Goal: Transaction & Acquisition: Purchase product/service

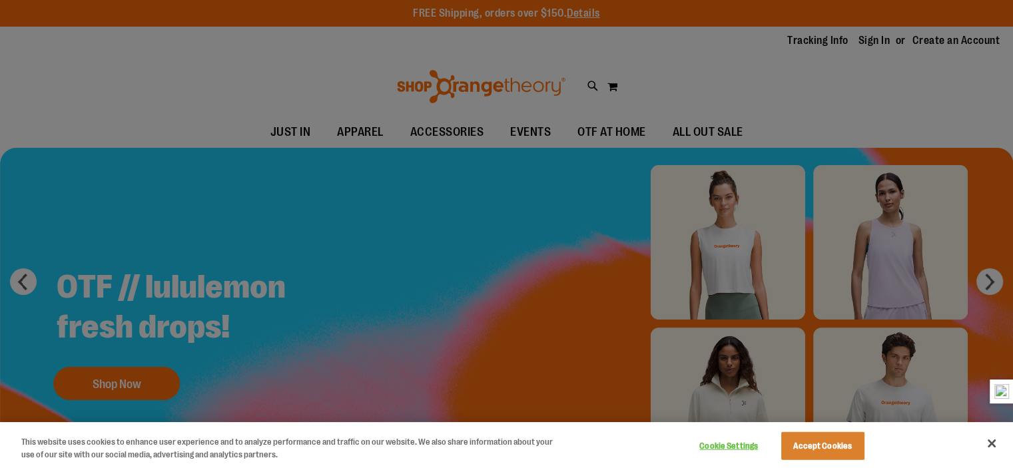
type input "**********"
click at [810, 448] on button "Accept Cookies" at bounding box center [823, 446] width 83 height 28
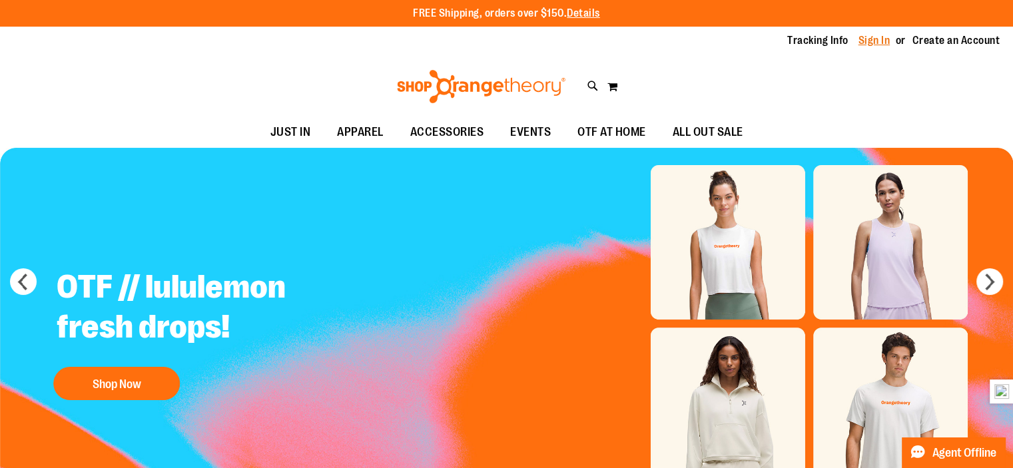
click at [879, 42] on link "Sign In" at bounding box center [875, 40] width 32 height 15
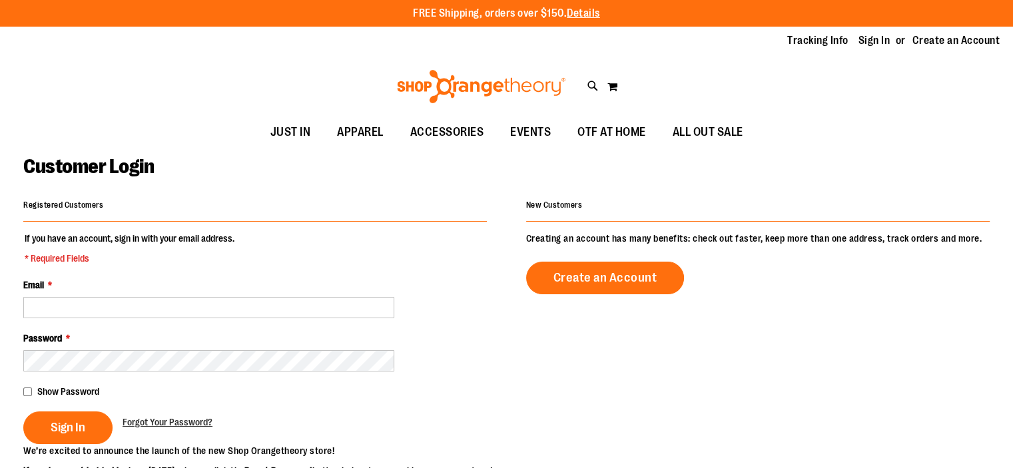
type input "**********"
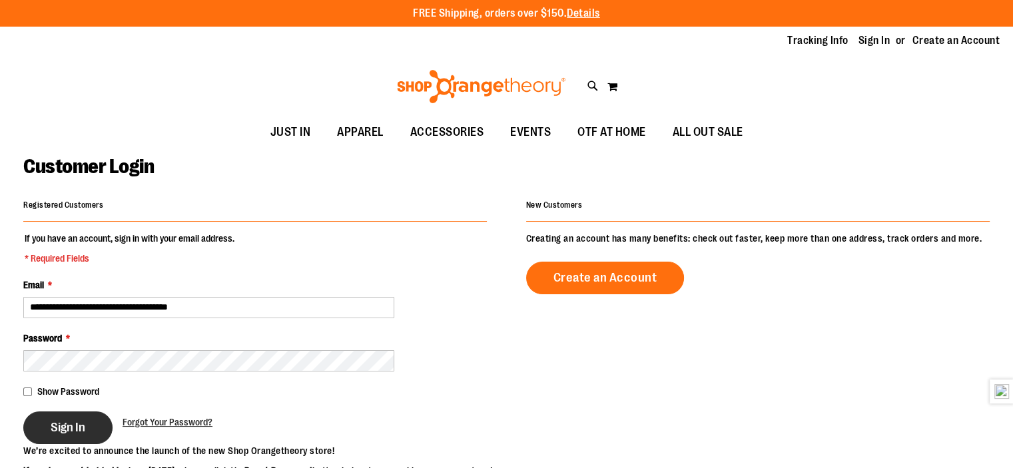
click at [73, 422] on span "Sign In" at bounding box center [68, 427] width 35 height 15
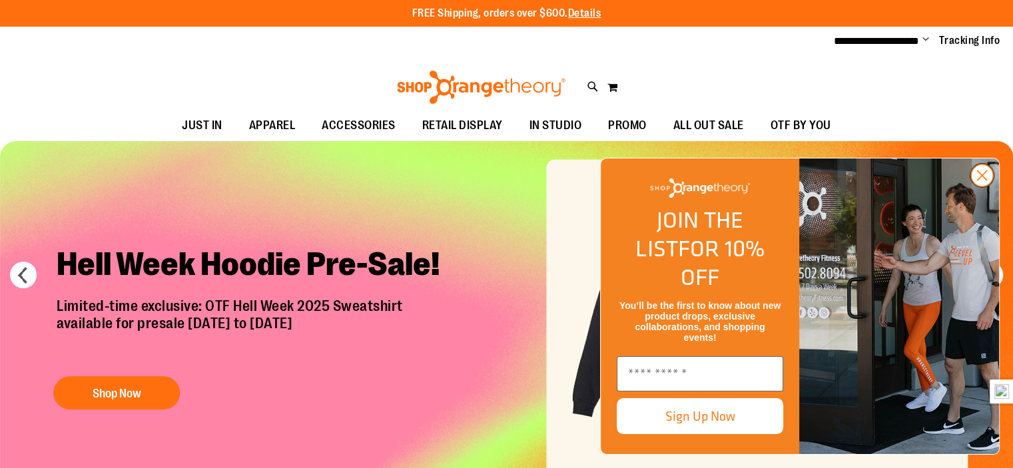
type input "**********"
click at [986, 181] on icon "Close dialog" at bounding box center [982, 175] width 9 height 9
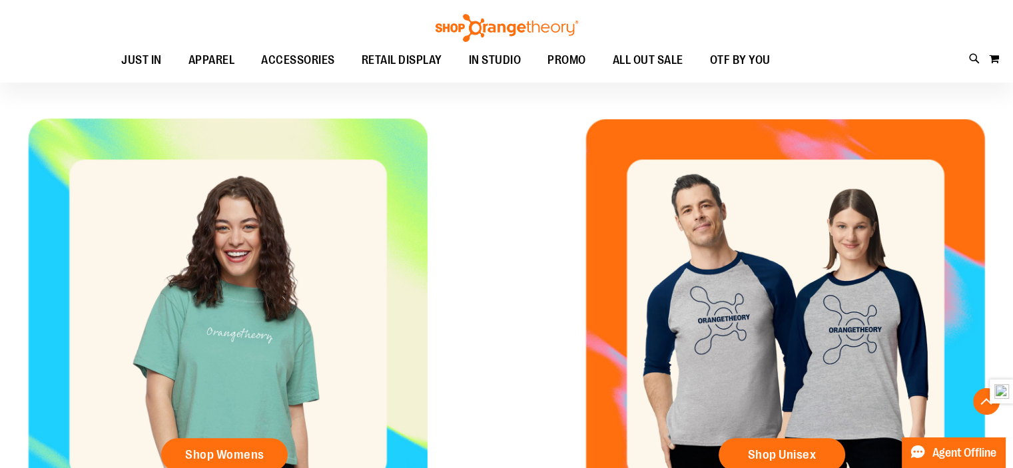
scroll to position [533, 0]
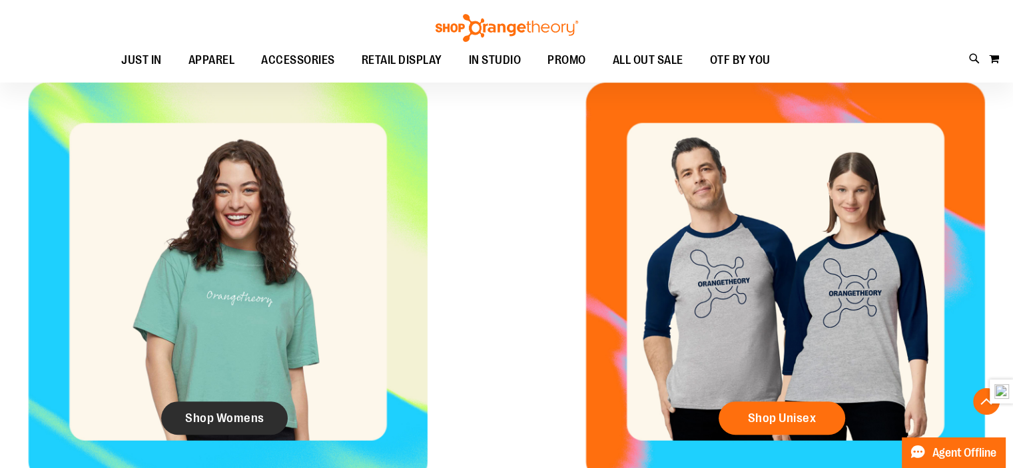
click at [182, 408] on link "Shop Womens" at bounding box center [224, 418] width 127 height 33
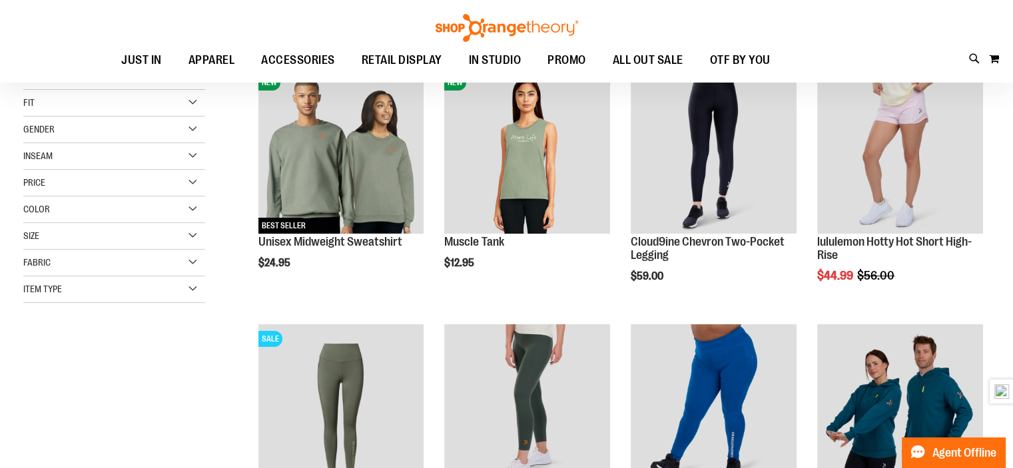
scroll to position [267, 0]
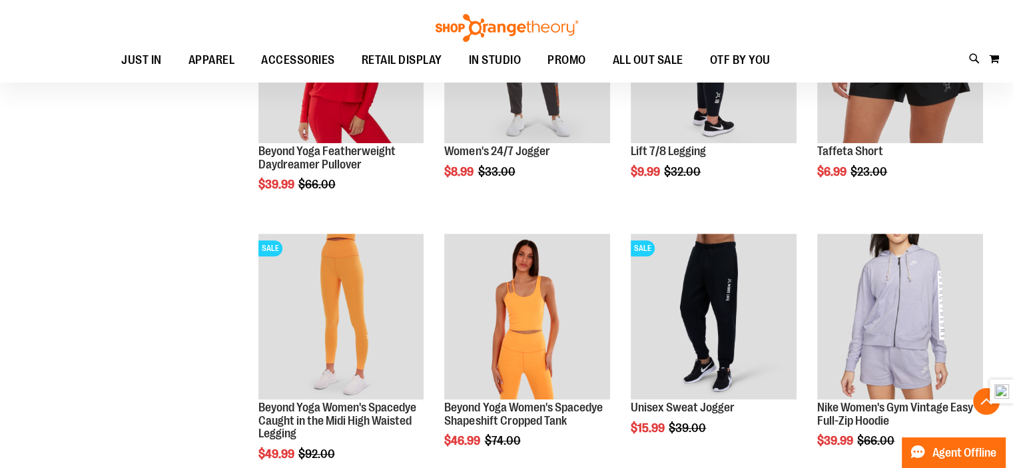
scroll to position [1066, 0]
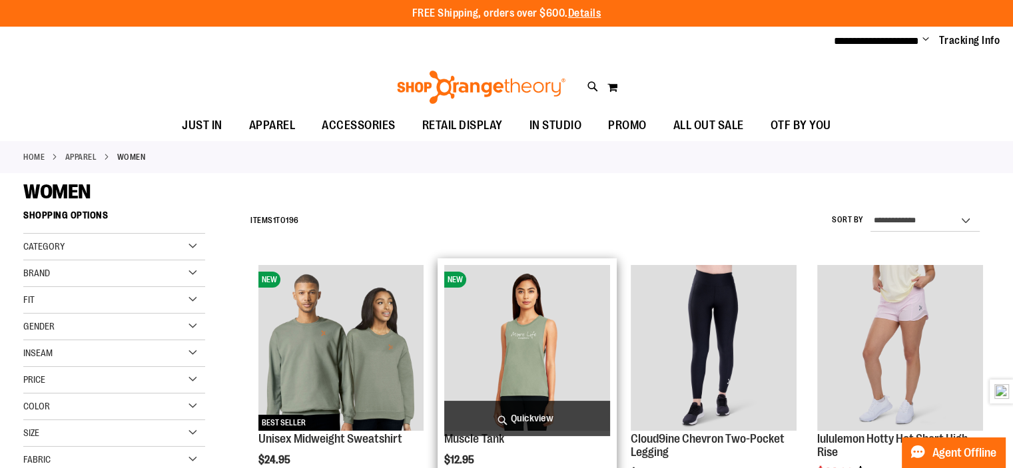
type input "**********"
click at [520, 418] on span "Quickview" at bounding box center [527, 418] width 166 height 35
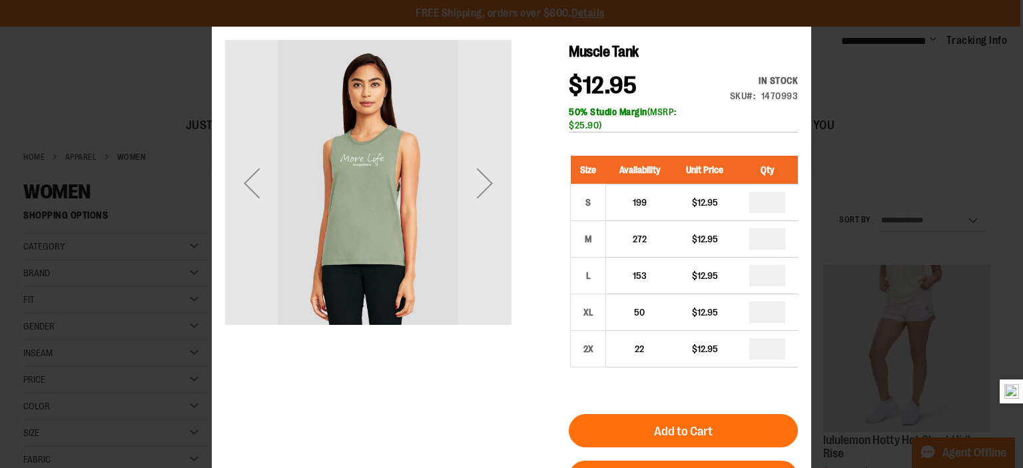
click at [460, 213] on div "Next" at bounding box center [484, 183] width 53 height 286
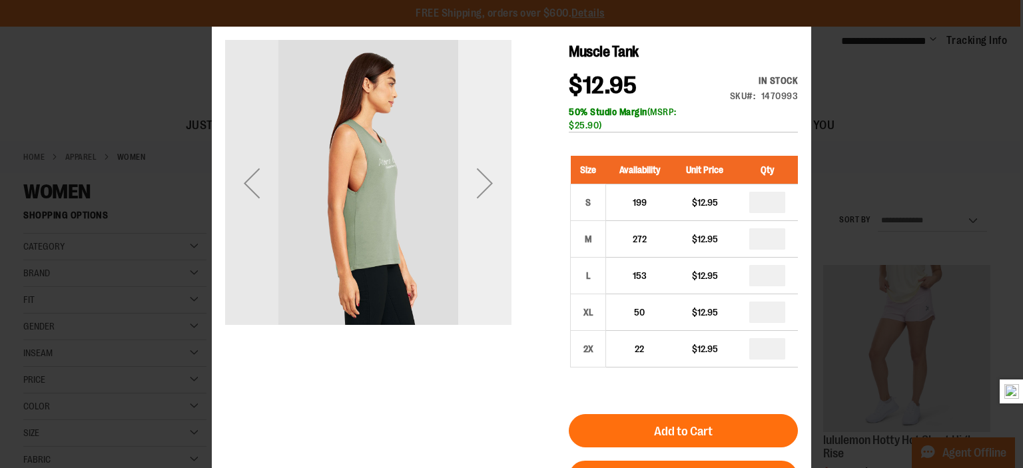
click at [478, 218] on div "Next" at bounding box center [484, 183] width 53 height 286
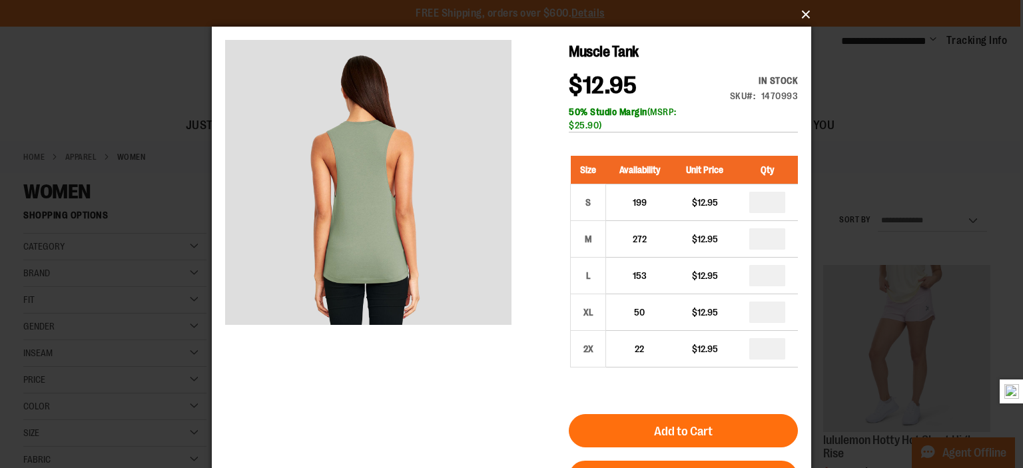
click at [812, 18] on button "×" at bounding box center [516, 14] width 600 height 29
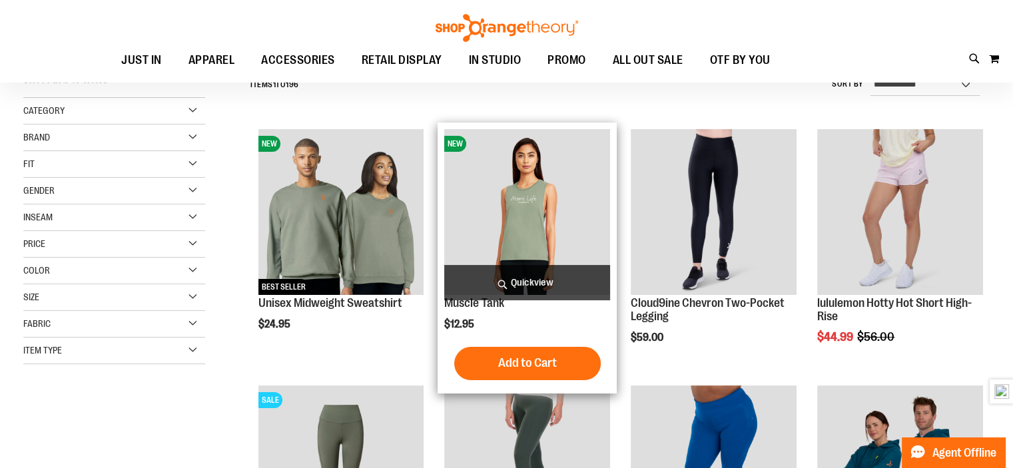
scroll to position [200, 0]
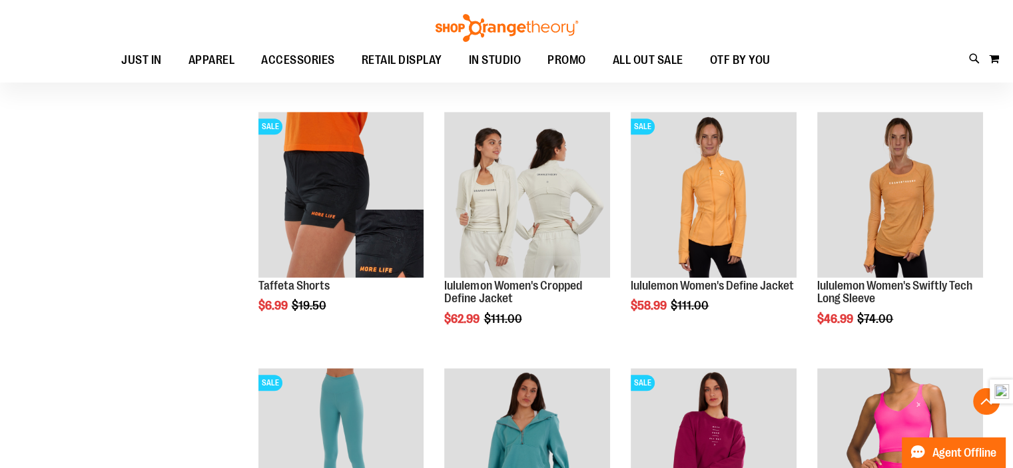
scroll to position [1199, 0]
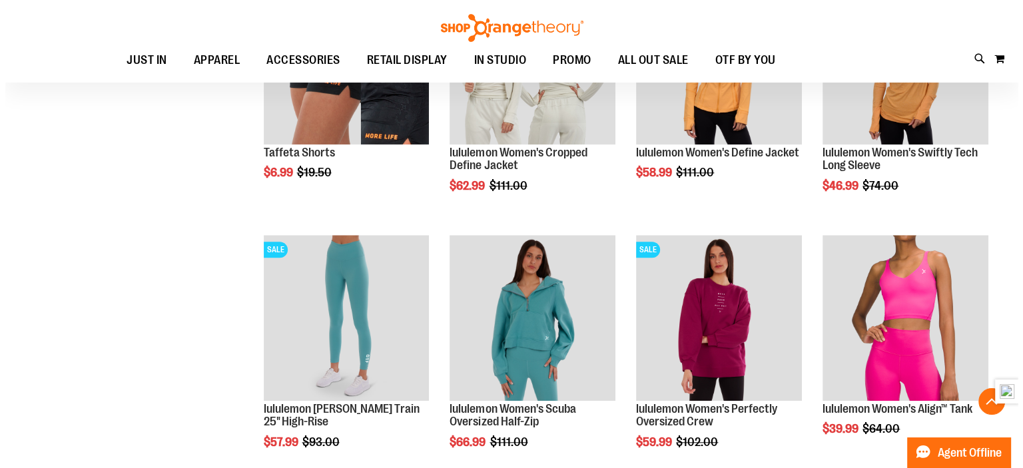
scroll to position [1333, 0]
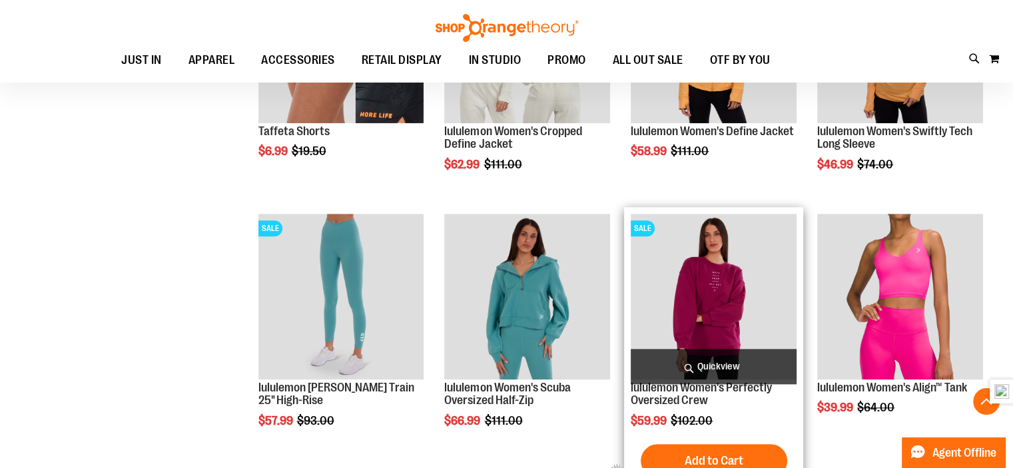
click at [752, 359] on span "Quickview" at bounding box center [714, 366] width 166 height 35
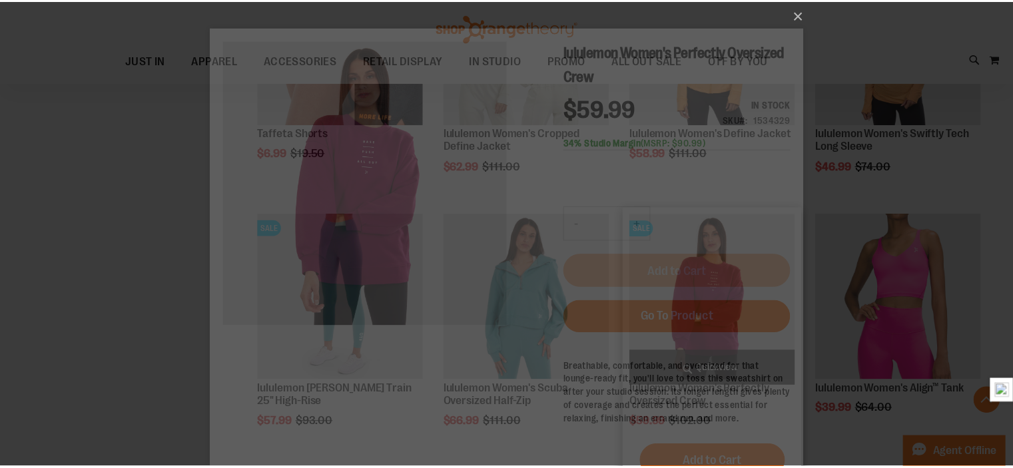
scroll to position [0, 0]
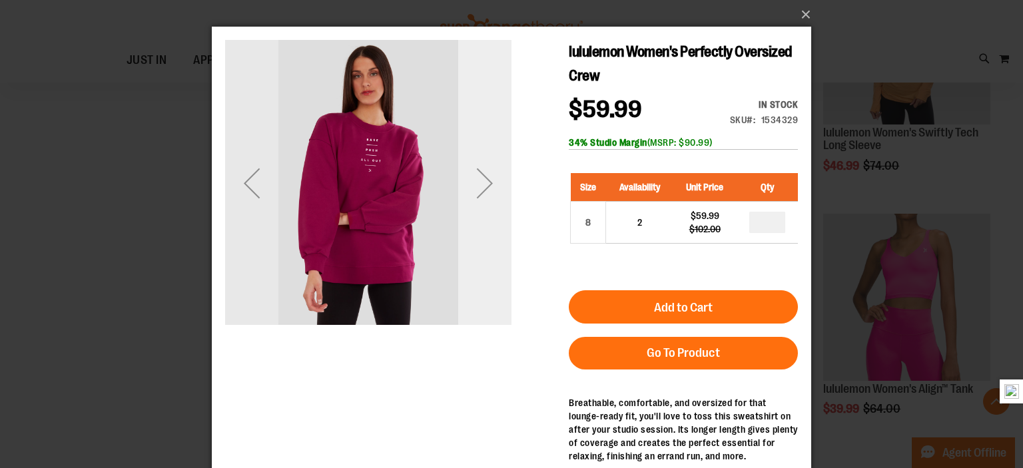
click at [484, 210] on div "Next" at bounding box center [484, 183] width 53 height 286
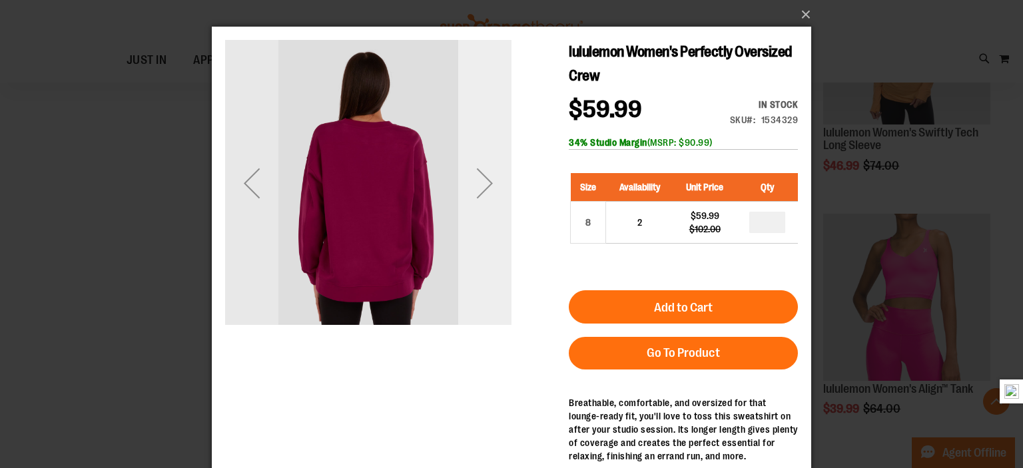
click at [484, 210] on div "Next" at bounding box center [484, 183] width 53 height 286
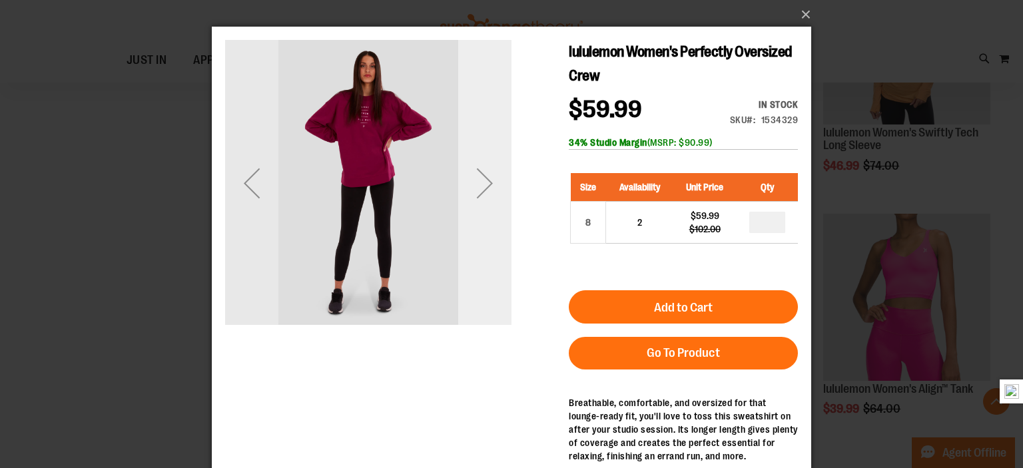
click at [484, 210] on div "Next" at bounding box center [484, 183] width 53 height 286
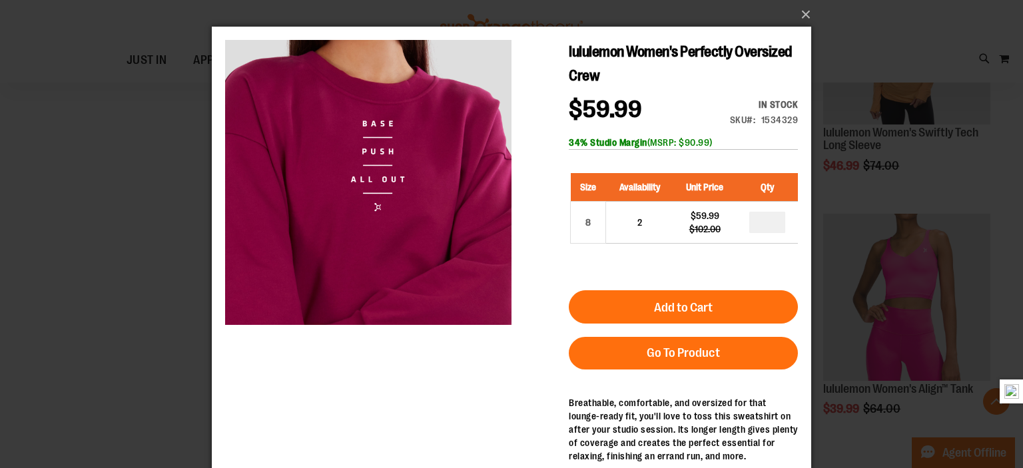
click at [77, 255] on div "×" at bounding box center [511, 234] width 1023 height 468
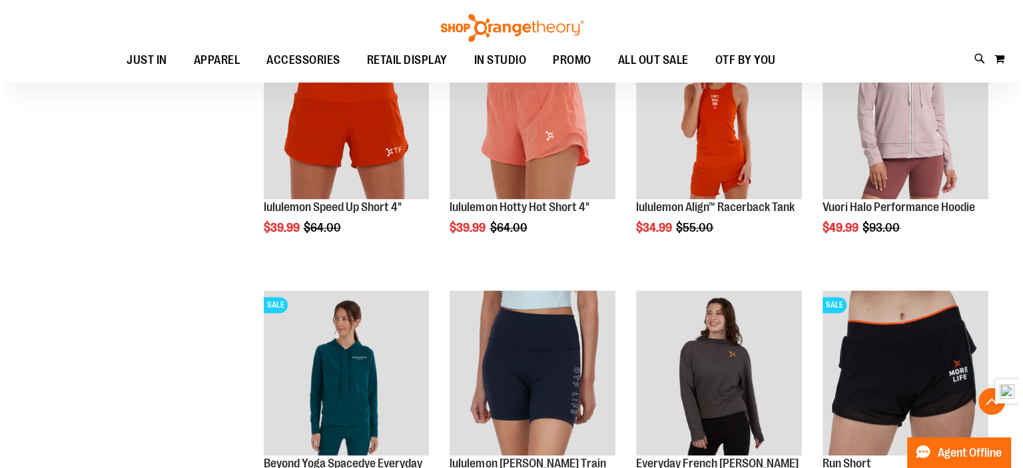
scroll to position [1866, 0]
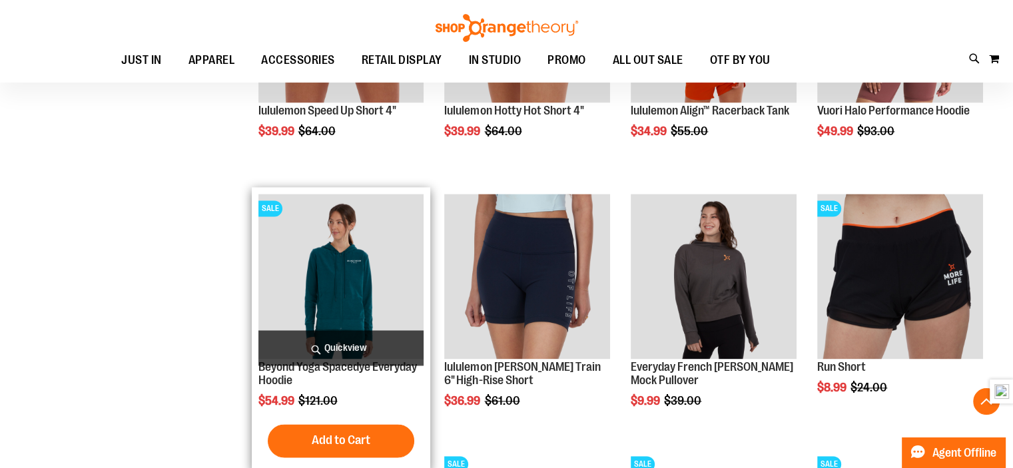
click at [404, 344] on span "Quickview" at bounding box center [342, 347] width 166 height 35
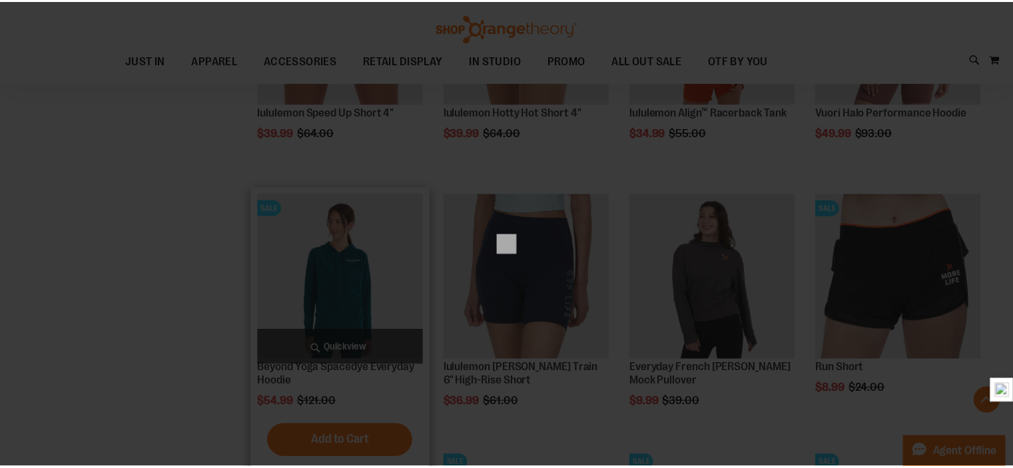
scroll to position [0, 0]
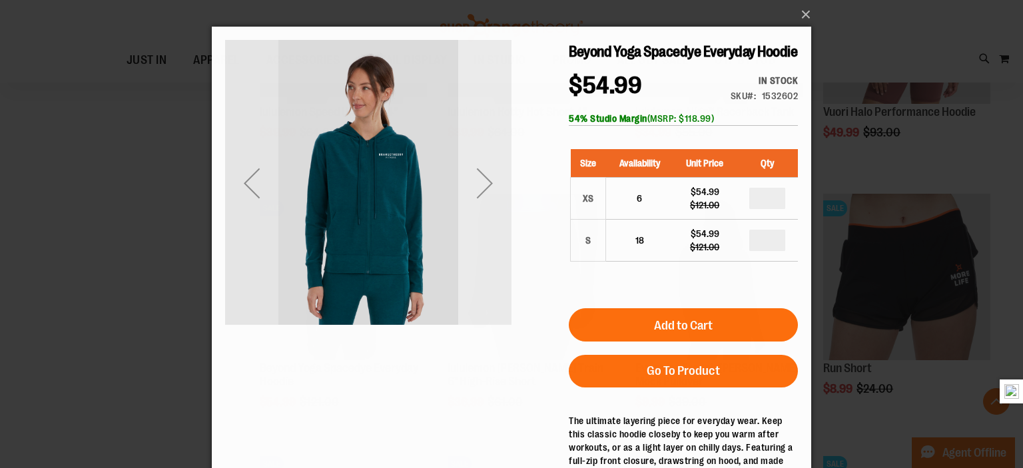
click at [488, 189] on div "Next" at bounding box center [484, 183] width 53 height 53
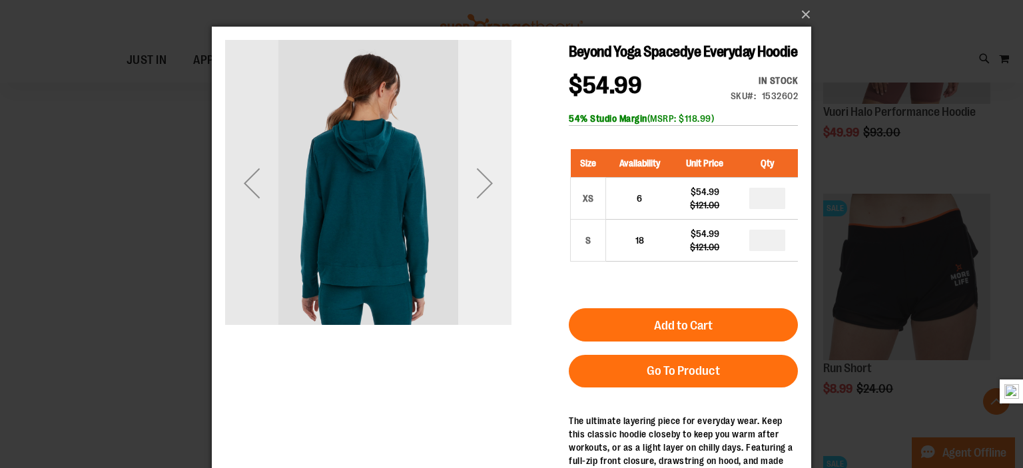
click at [488, 189] on div "Next" at bounding box center [484, 183] width 53 height 53
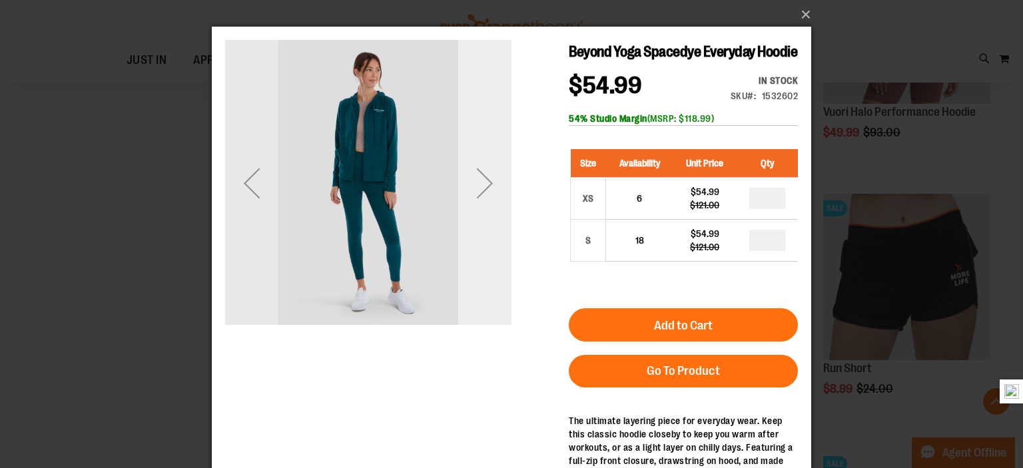
click at [488, 189] on div "Next" at bounding box center [484, 183] width 53 height 53
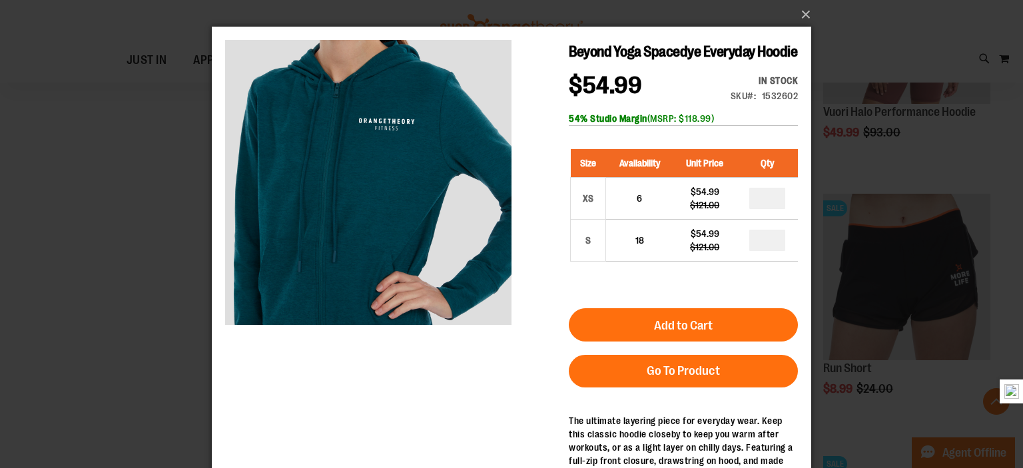
click at [160, 225] on div "×" at bounding box center [511, 234] width 1023 height 468
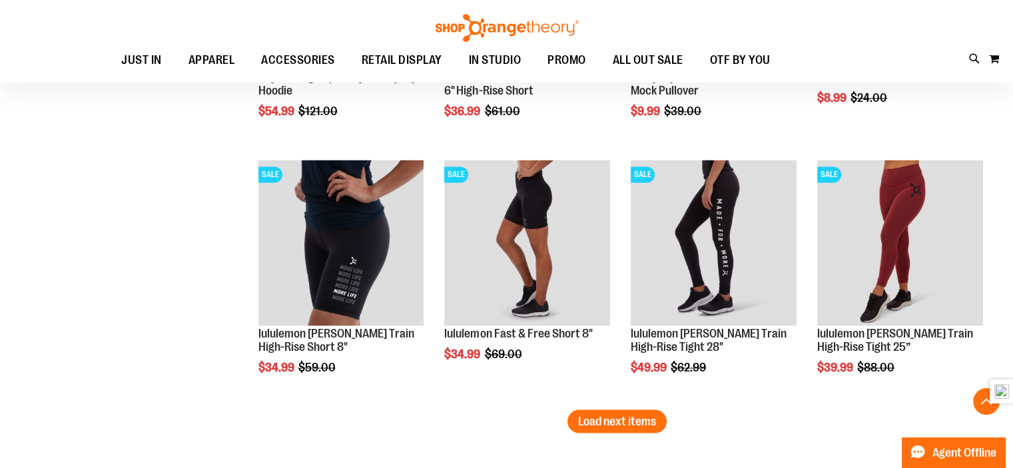
scroll to position [2265, 0]
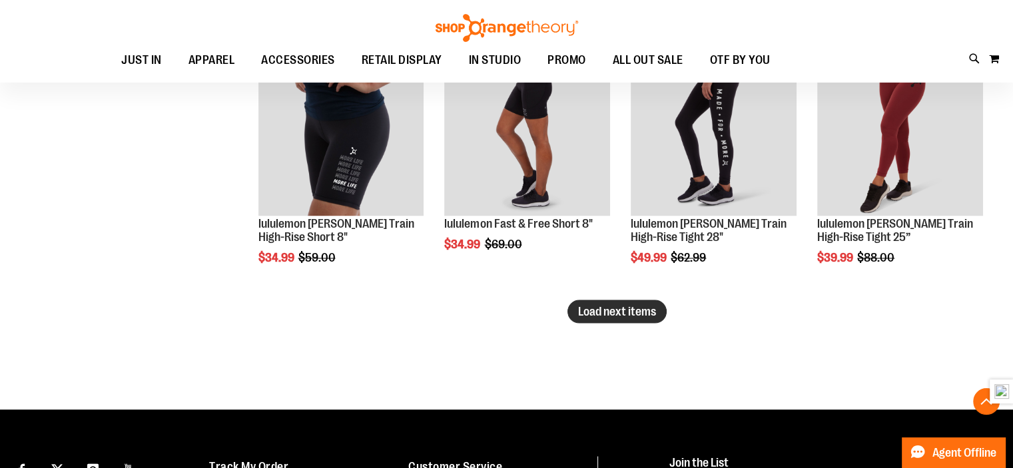
click at [637, 313] on span "Load next items" at bounding box center [617, 310] width 78 height 13
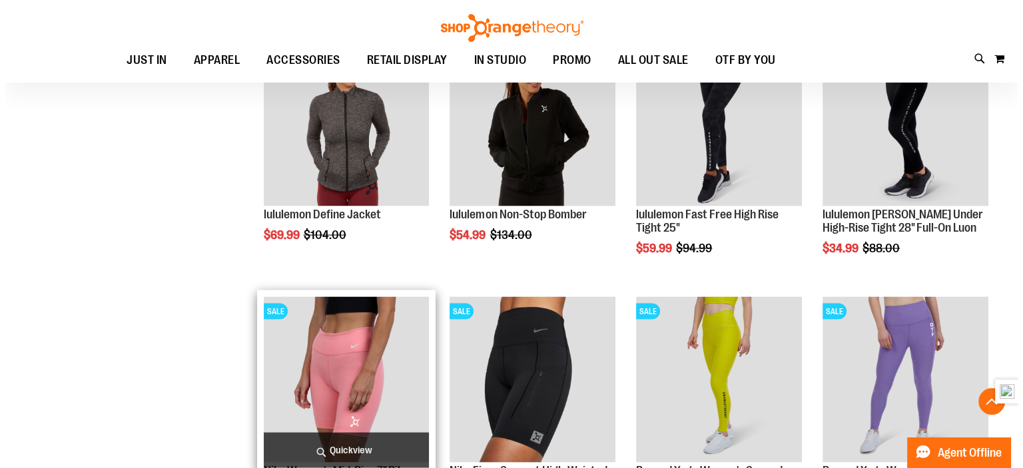
scroll to position [2665, 0]
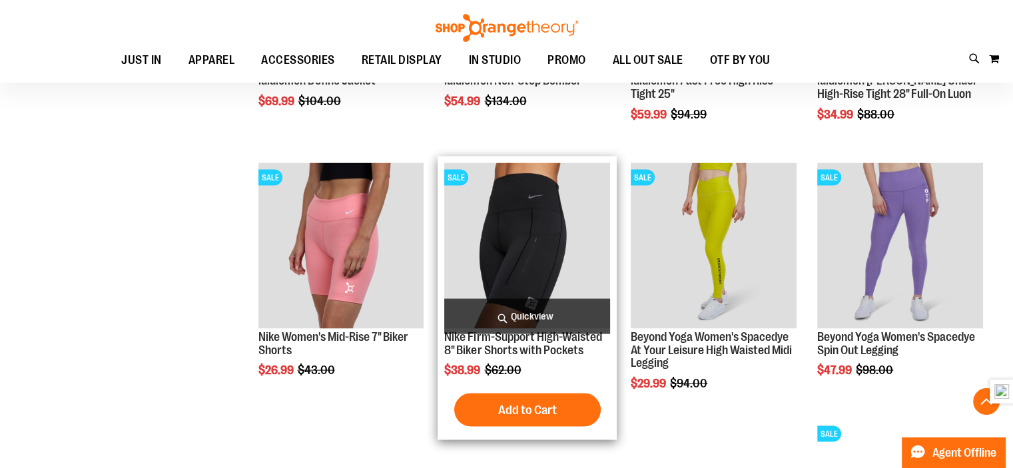
click at [554, 326] on span "Quickview" at bounding box center [527, 316] width 166 height 35
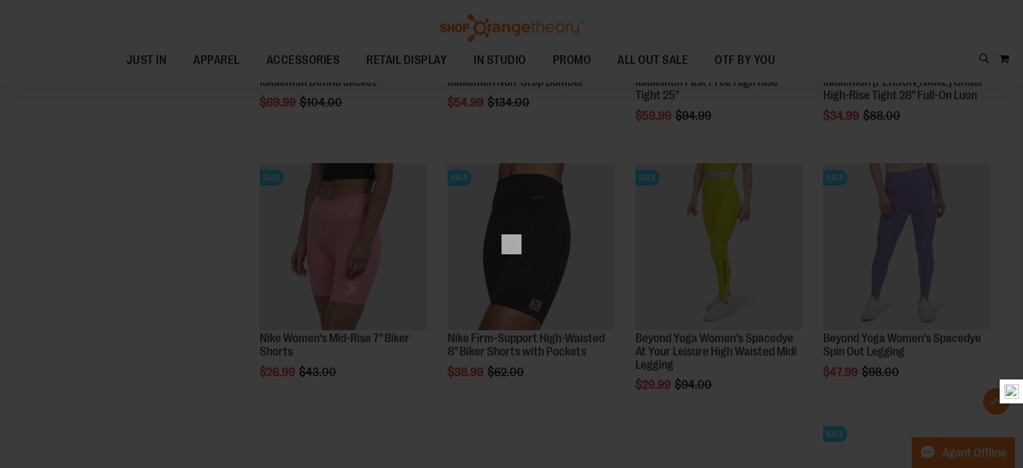
scroll to position [0, 0]
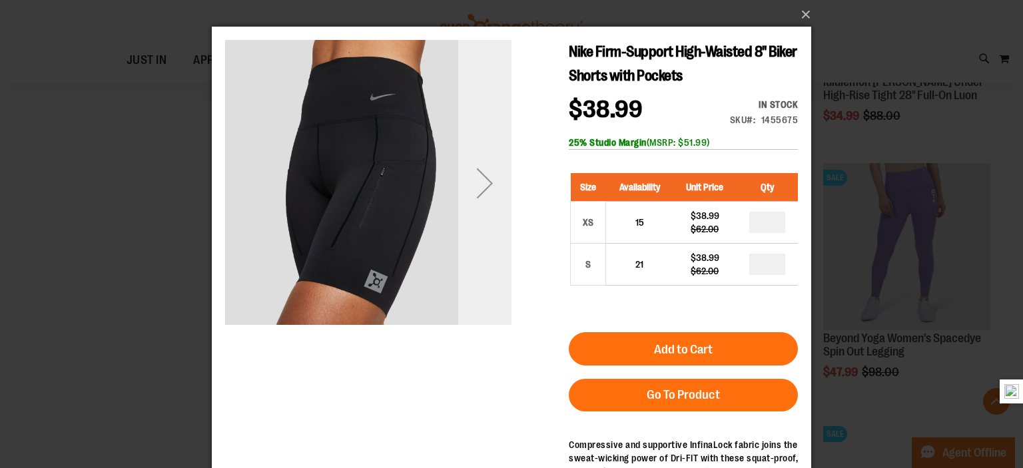
click at [476, 200] on div "Next" at bounding box center [484, 183] width 53 height 53
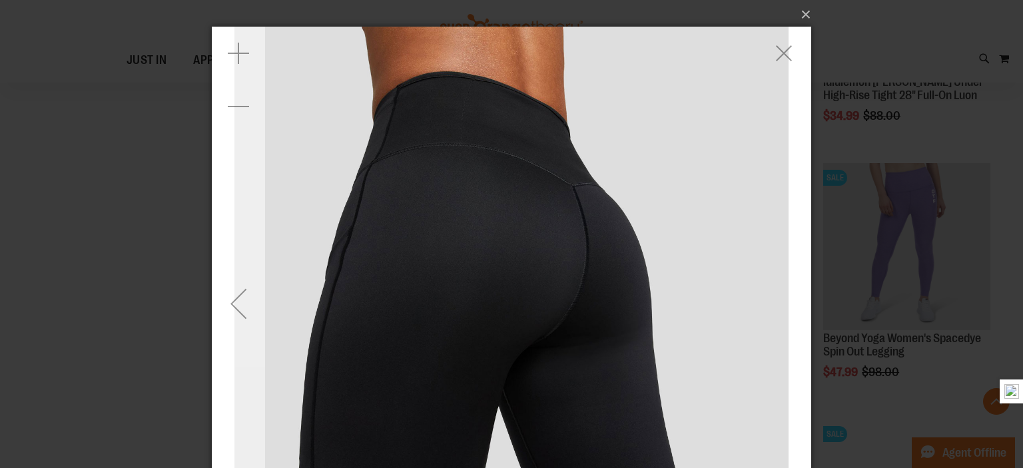
click at [231, 299] on div "Previous" at bounding box center [238, 303] width 53 height 53
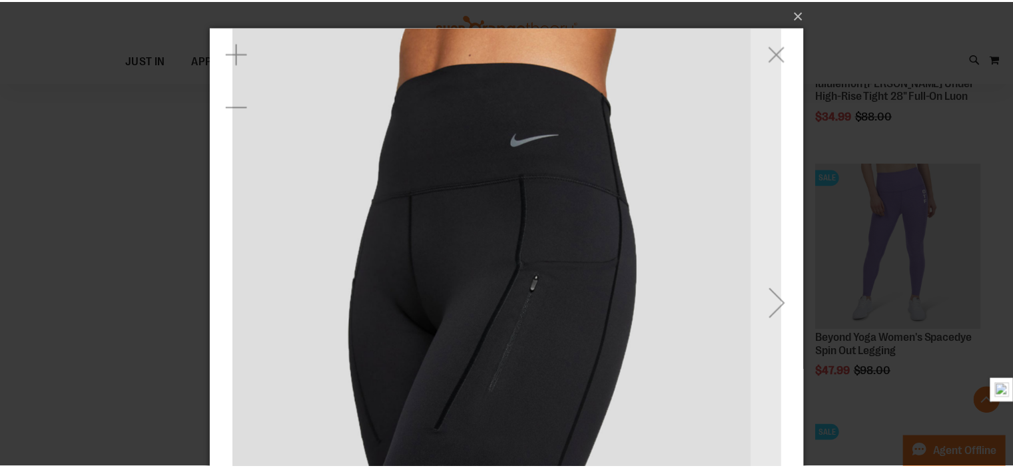
scroll to position [168, 0]
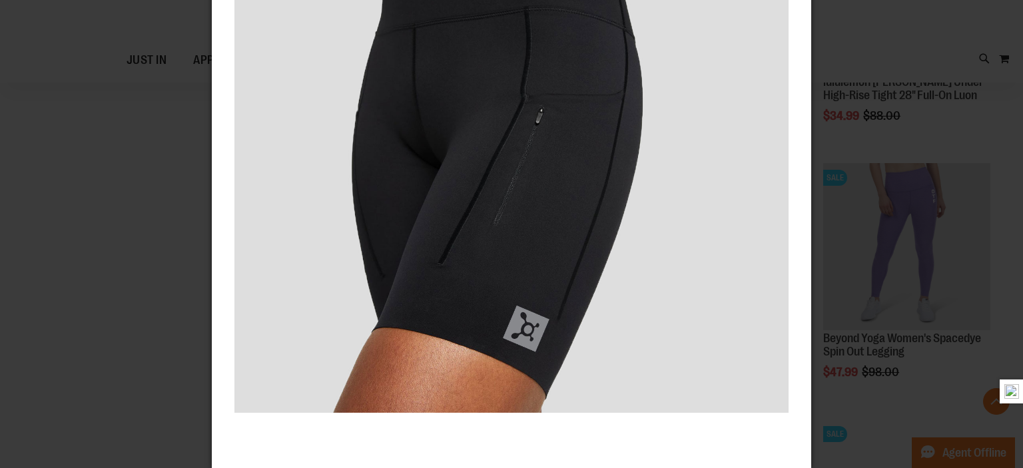
click at [83, 308] on div "×" at bounding box center [511, 234] width 1023 height 468
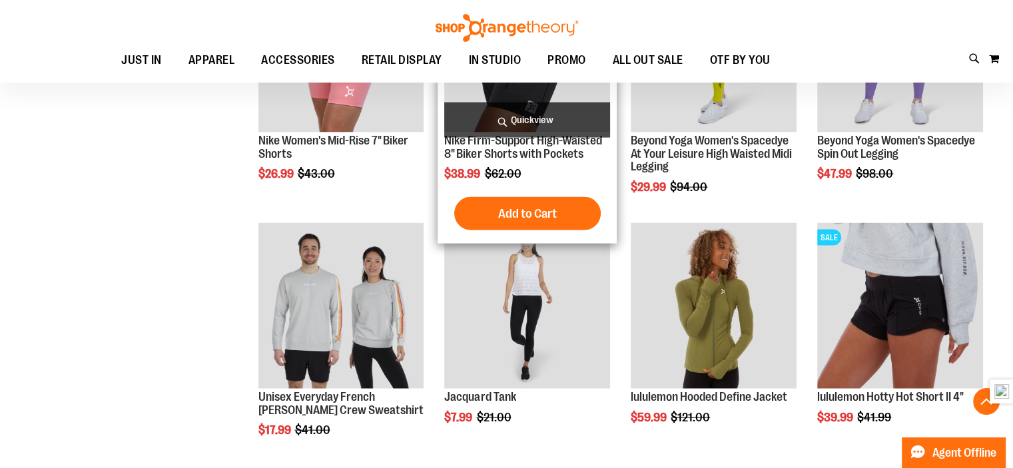
scroll to position [2932, 0]
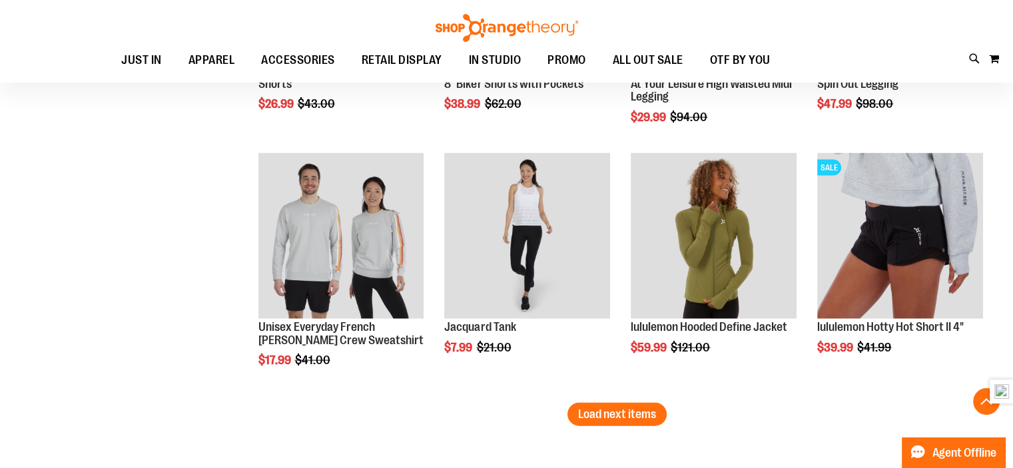
click at [644, 404] on button "Load next items" at bounding box center [617, 414] width 99 height 23
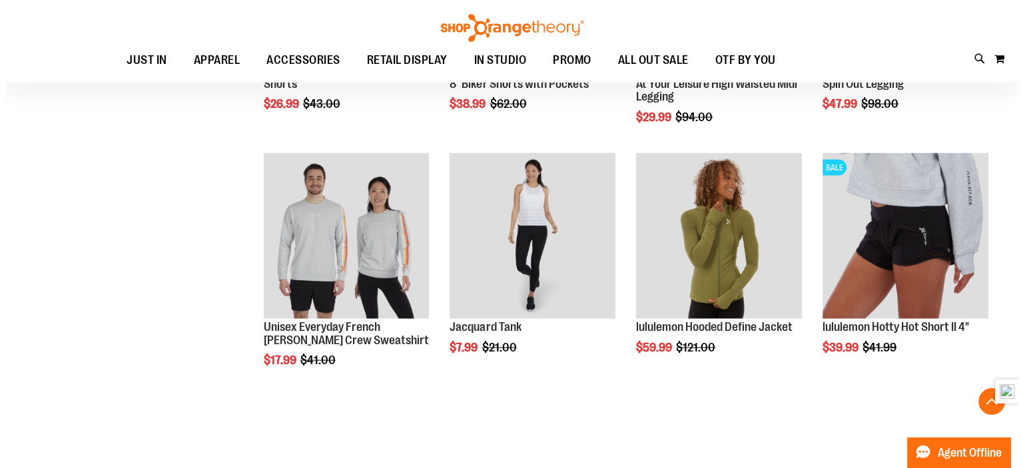
scroll to position [3198, 0]
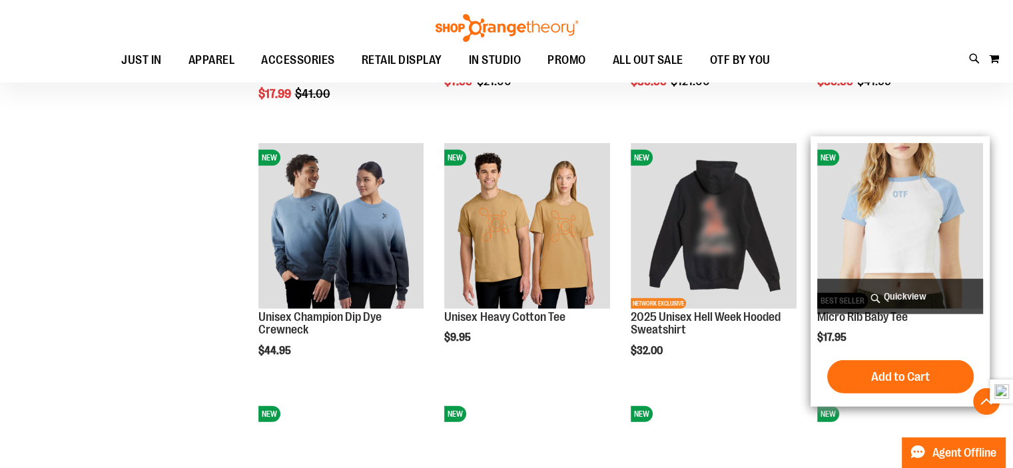
click at [895, 287] on span "Quickview" at bounding box center [901, 296] width 166 height 35
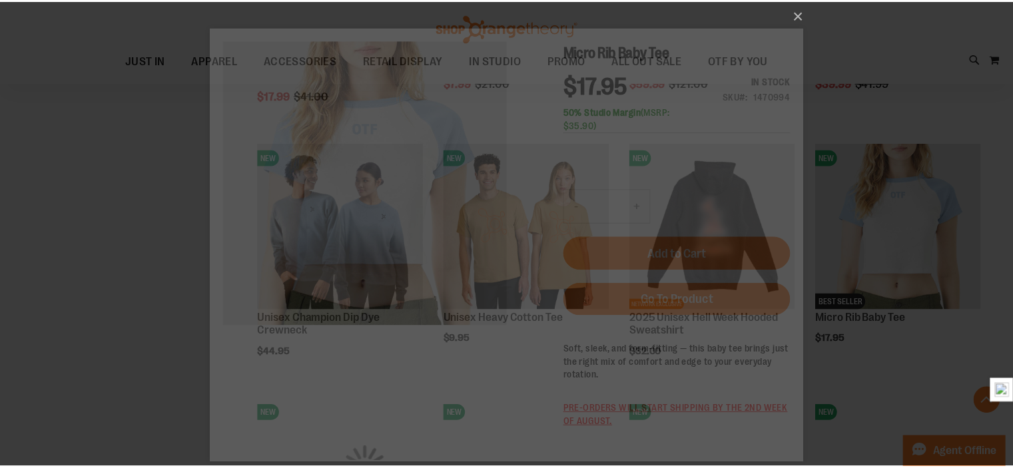
scroll to position [0, 0]
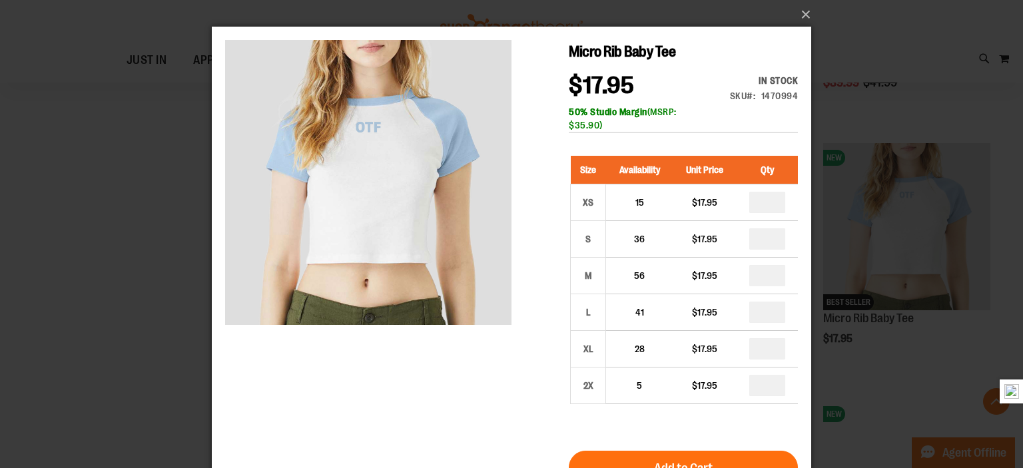
click at [156, 194] on div "×" at bounding box center [511, 234] width 1023 height 468
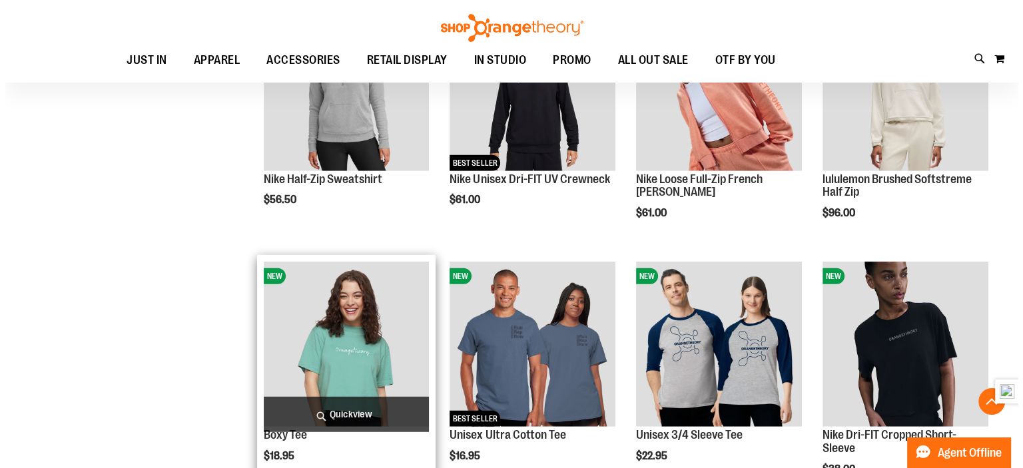
scroll to position [3664, 0]
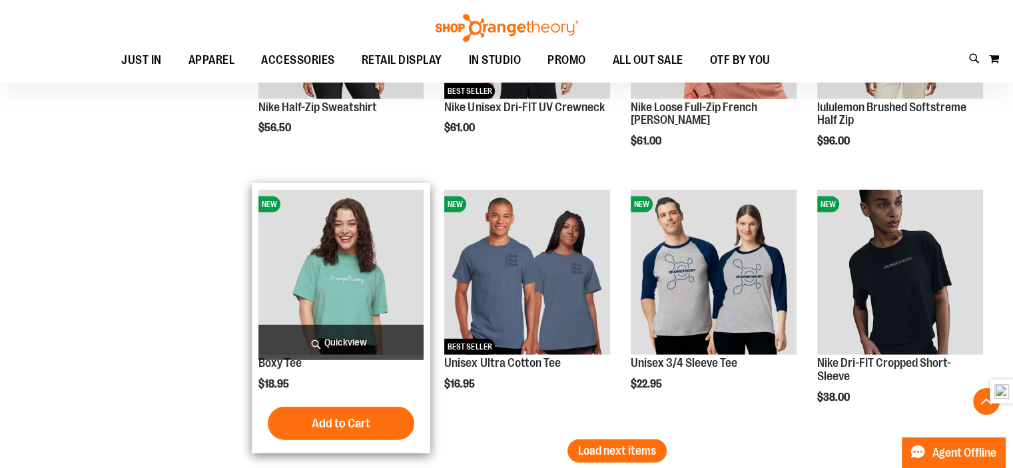
click at [315, 343] on span "Quickview" at bounding box center [342, 342] width 166 height 35
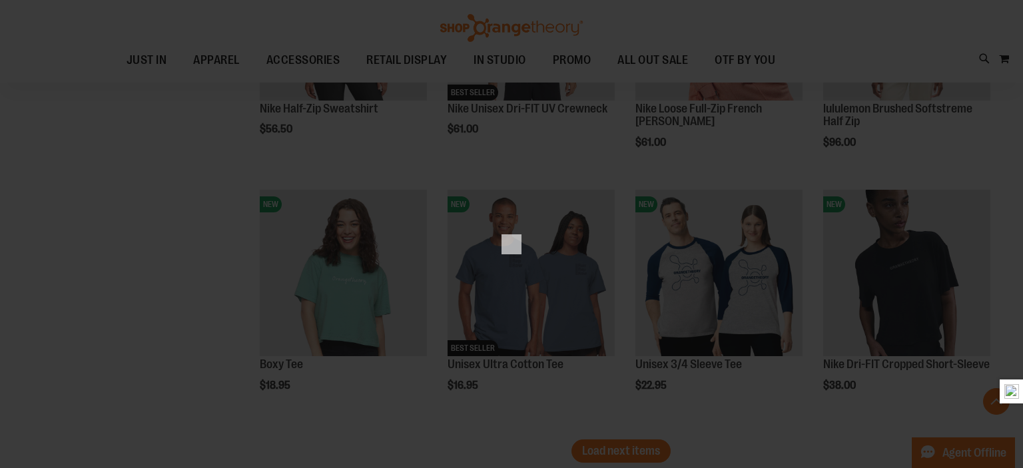
scroll to position [0, 0]
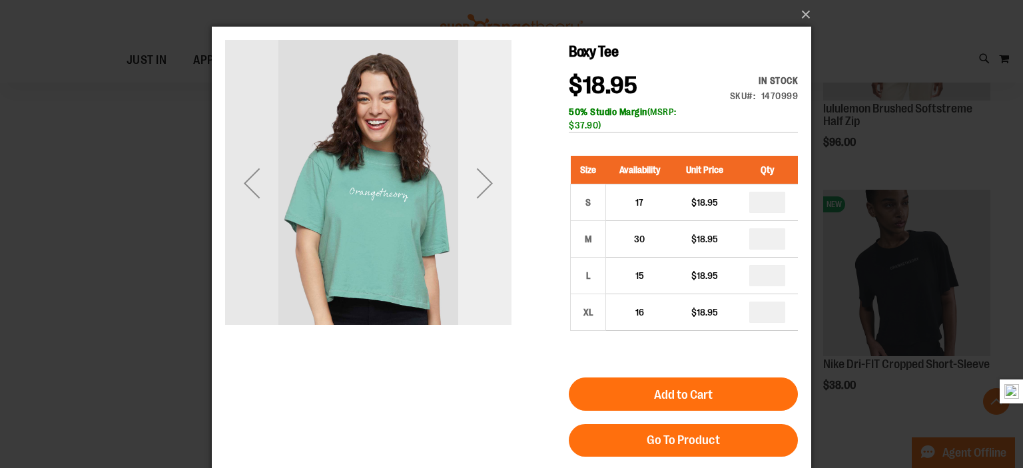
click at [477, 214] on div "Next" at bounding box center [484, 183] width 53 height 286
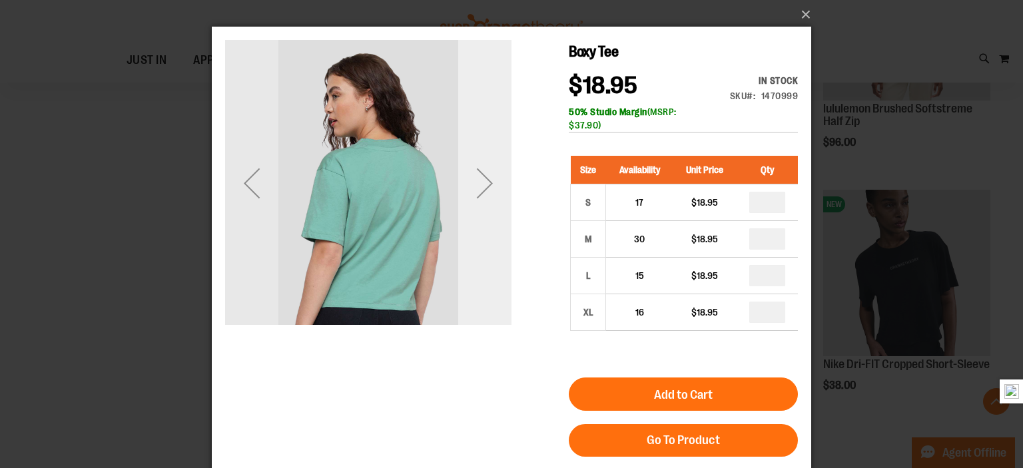
click at [479, 217] on div "Next" at bounding box center [484, 183] width 53 height 286
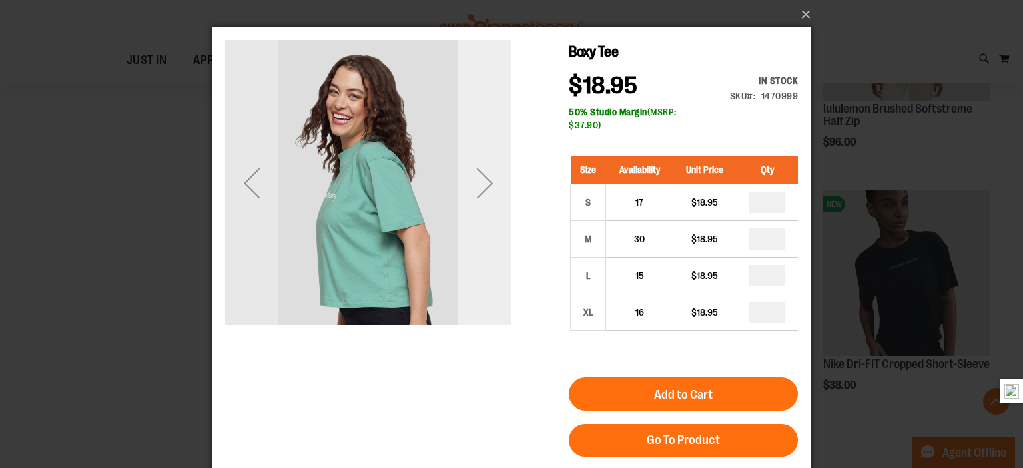
drag, startPoint x: 479, startPoint y: 217, endPoint x: 483, endPoint y: 223, distance: 7.8
click at [483, 219] on div "Next" at bounding box center [484, 183] width 53 height 286
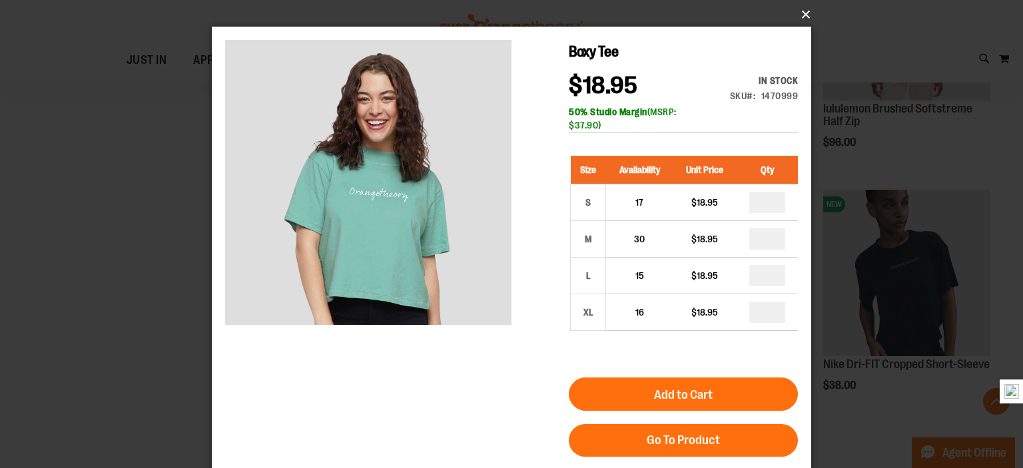
click at [794, 15] on button "×" at bounding box center [516, 14] width 600 height 29
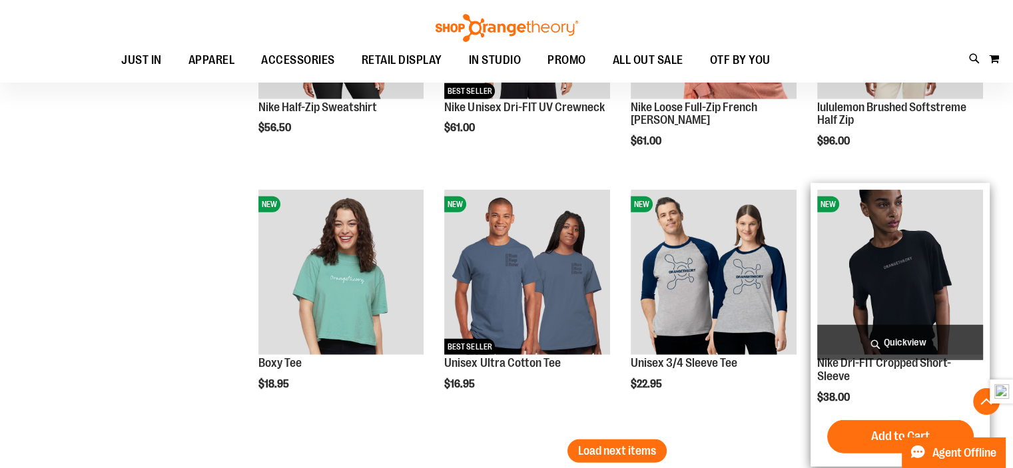
click at [901, 340] on span "Quickview" at bounding box center [901, 342] width 166 height 35
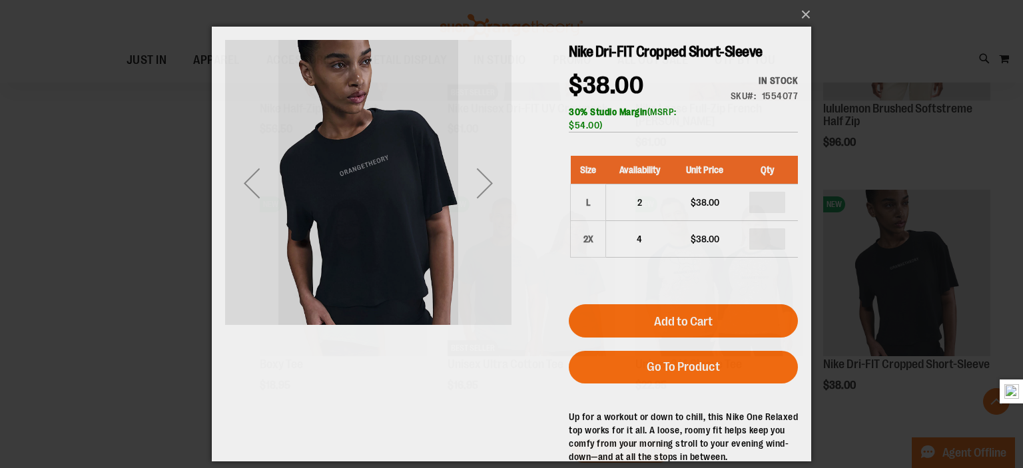
drag, startPoint x: 464, startPoint y: 218, endPoint x: 456, endPoint y: 213, distance: 9.6
click at [463, 217] on div "Next" at bounding box center [484, 183] width 53 height 286
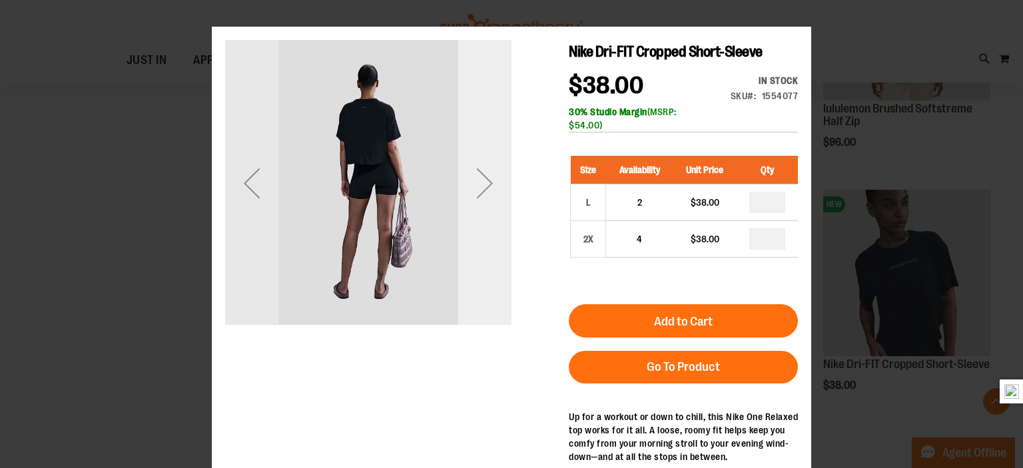
click at [465, 177] on div "Next" at bounding box center [484, 183] width 53 height 53
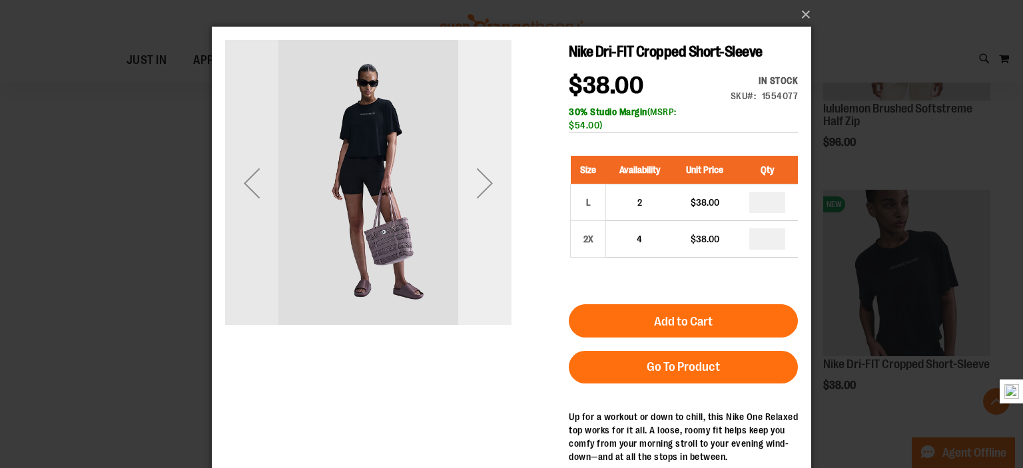
click at [464, 183] on div "Next" at bounding box center [484, 183] width 53 height 53
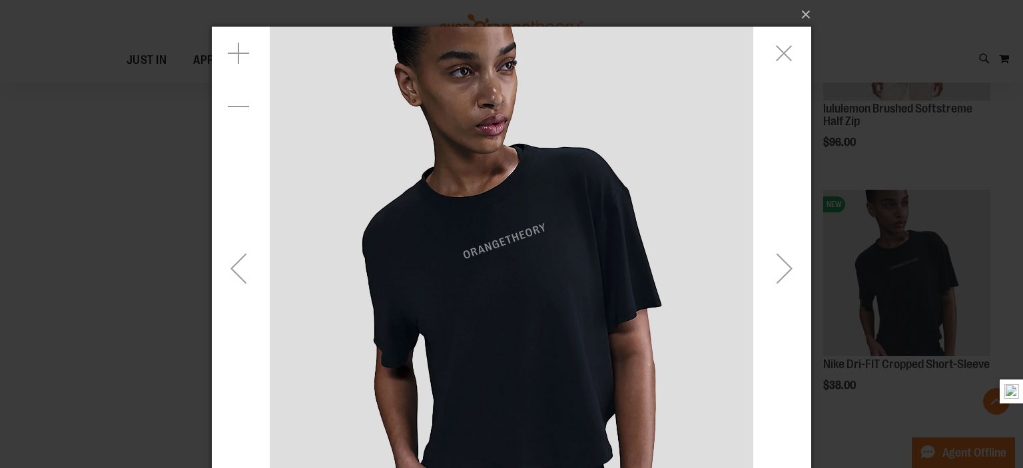
click at [769, 265] on div "Next" at bounding box center [784, 268] width 53 height 53
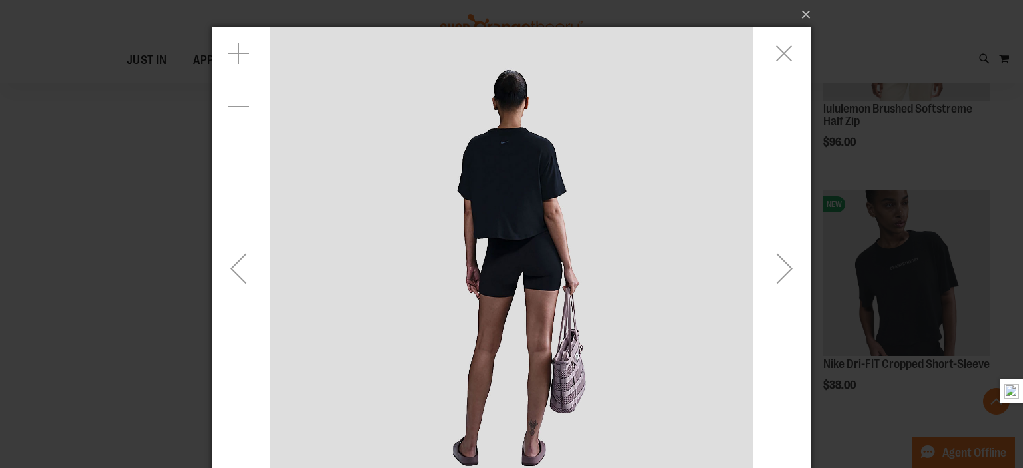
click at [769, 265] on div "Next" at bounding box center [784, 268] width 53 height 53
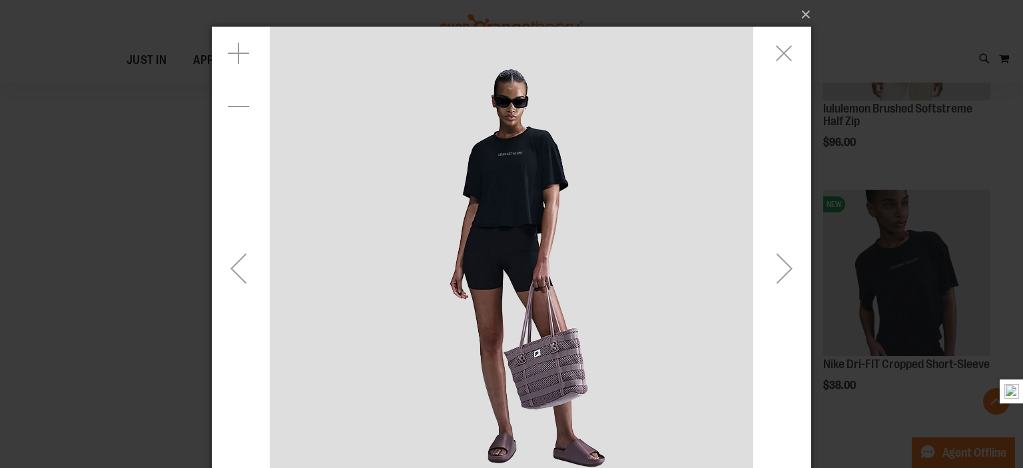
click at [769, 265] on div "Next" at bounding box center [784, 268] width 53 height 53
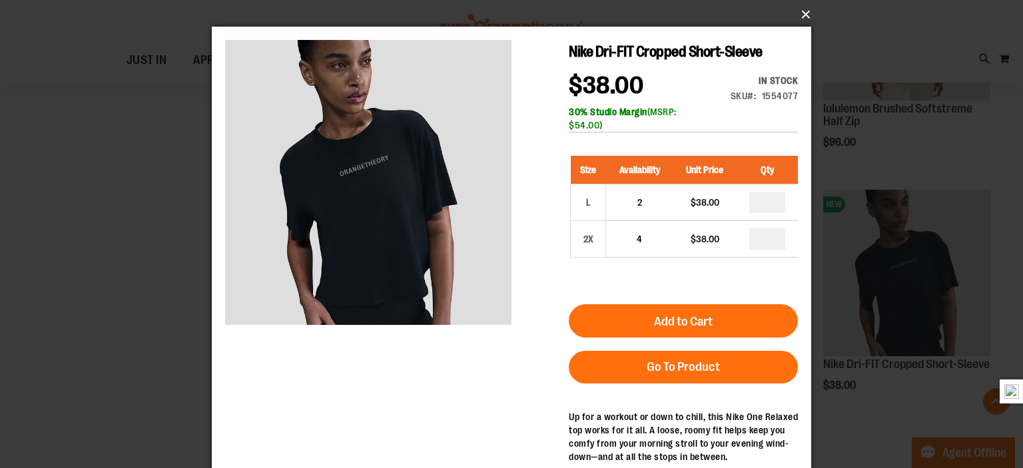
click at [799, 14] on button "×" at bounding box center [516, 14] width 600 height 29
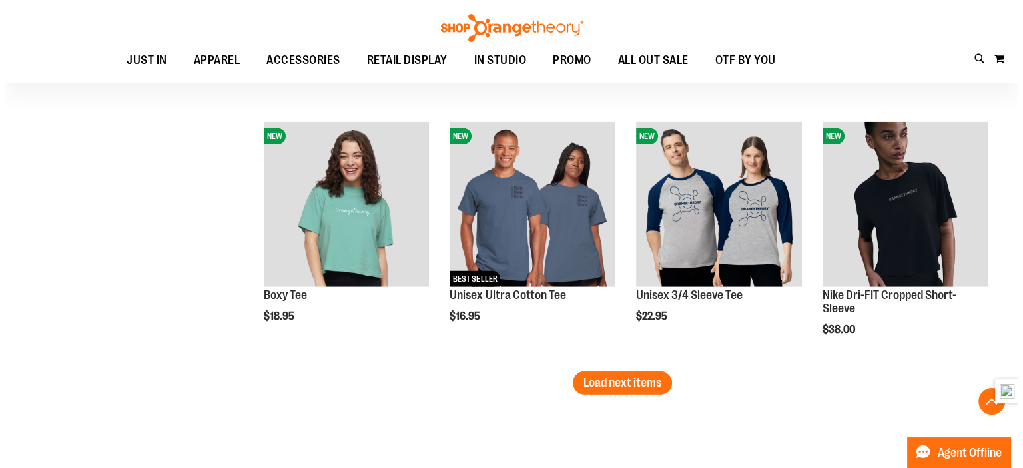
scroll to position [3731, 0]
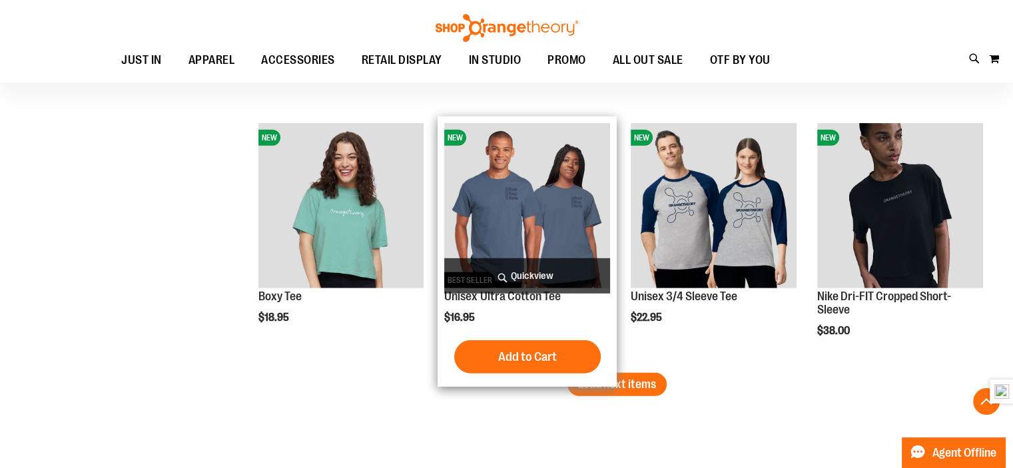
click at [555, 267] on span "Quickview" at bounding box center [527, 276] width 166 height 35
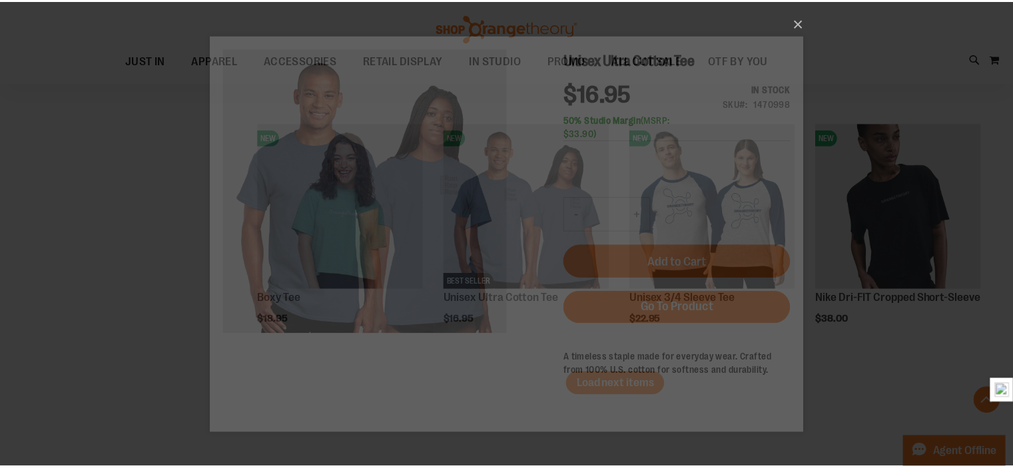
scroll to position [0, 0]
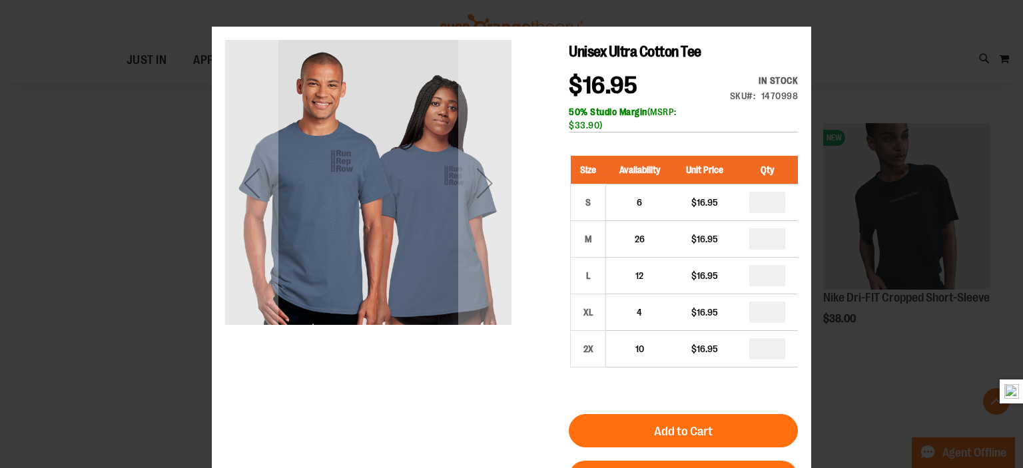
click at [486, 206] on div "Next" at bounding box center [484, 183] width 53 height 53
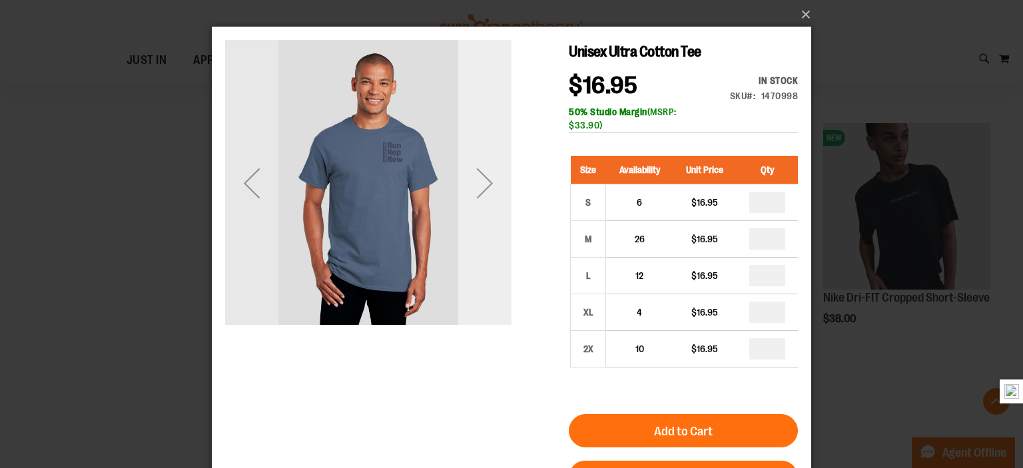
click at [486, 155] on div "Next" at bounding box center [484, 183] width 53 height 286
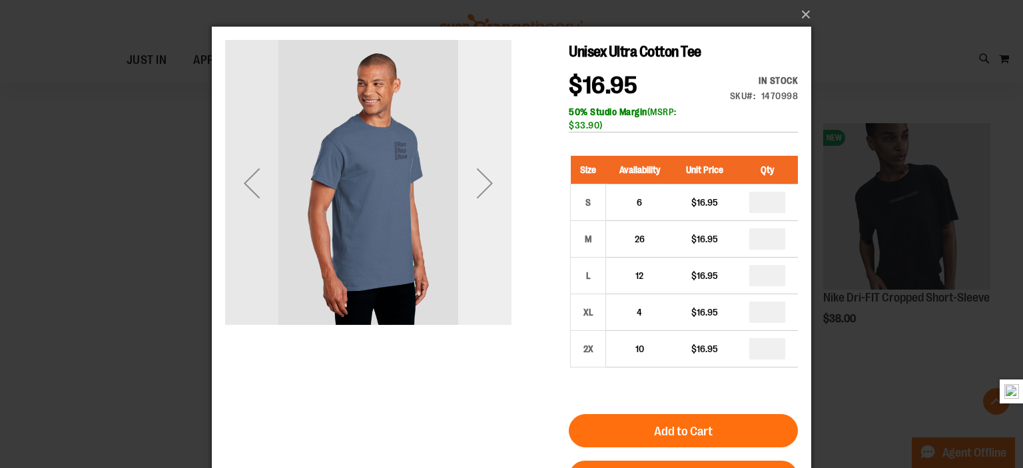
click at [486, 155] on div "Next" at bounding box center [484, 183] width 53 height 286
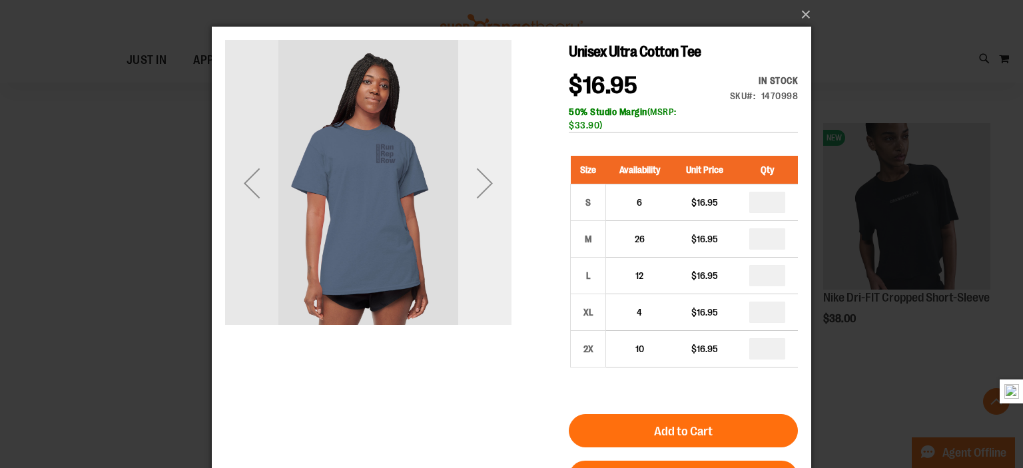
click at [486, 155] on div "Next" at bounding box center [484, 183] width 53 height 286
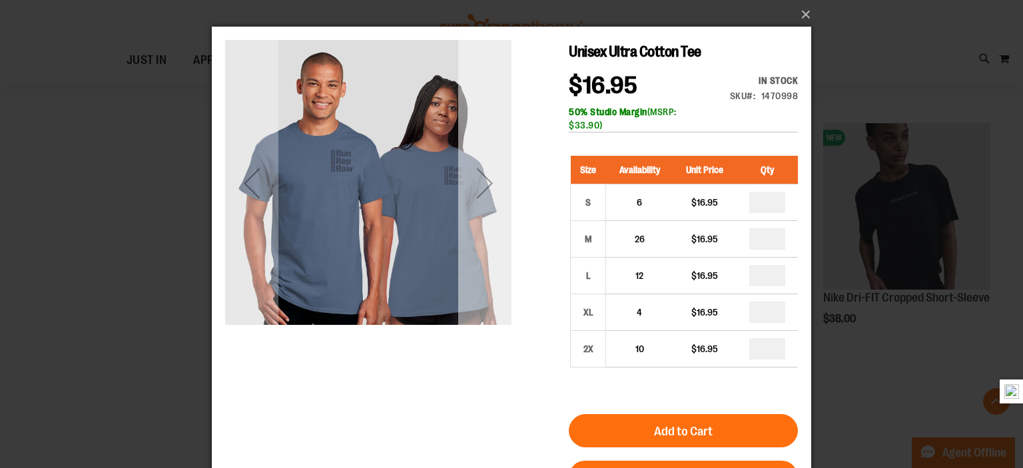
click at [486, 155] on div "Next" at bounding box center [484, 183] width 53 height 286
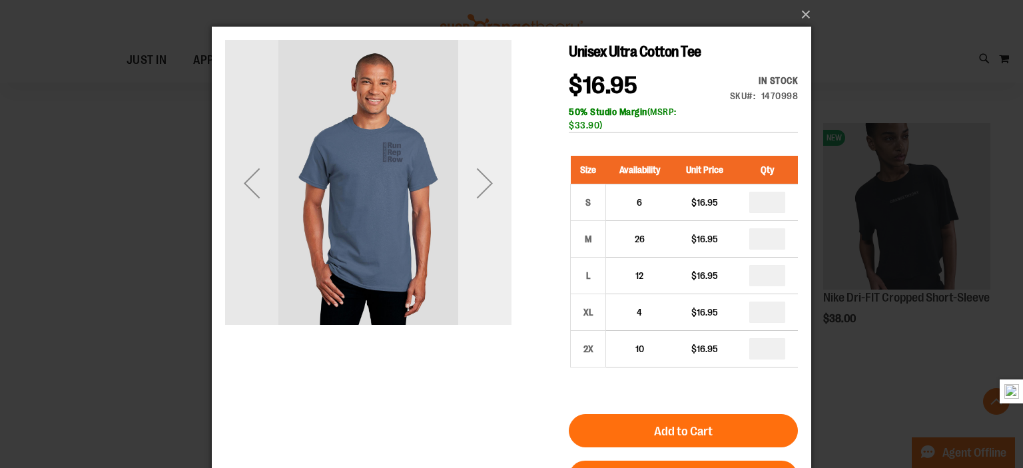
click at [486, 155] on div "Next" at bounding box center [484, 183] width 53 height 286
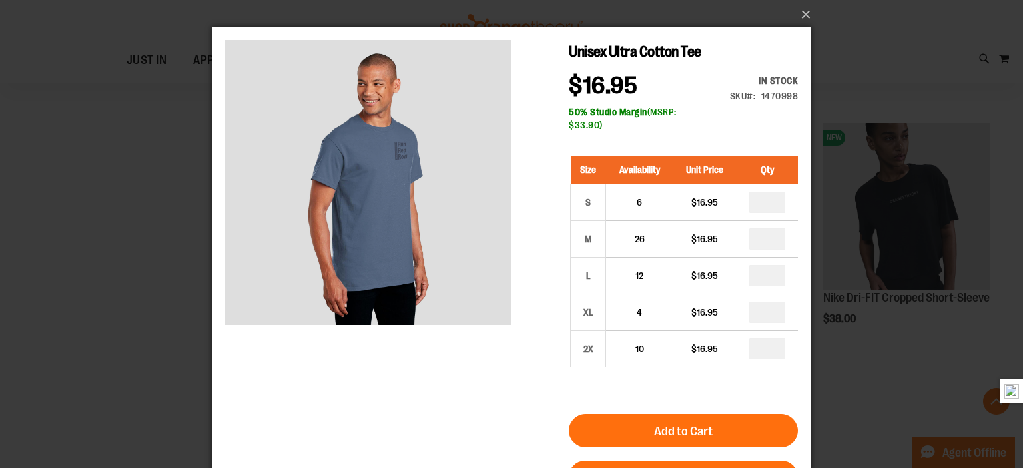
click at [99, 234] on div "×" at bounding box center [511, 234] width 1023 height 468
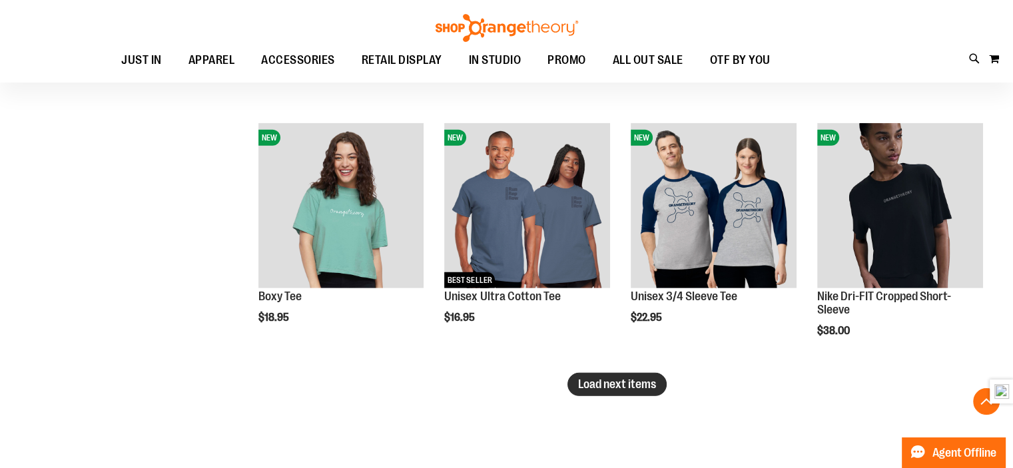
click at [654, 392] on button "Load next items" at bounding box center [617, 384] width 99 height 23
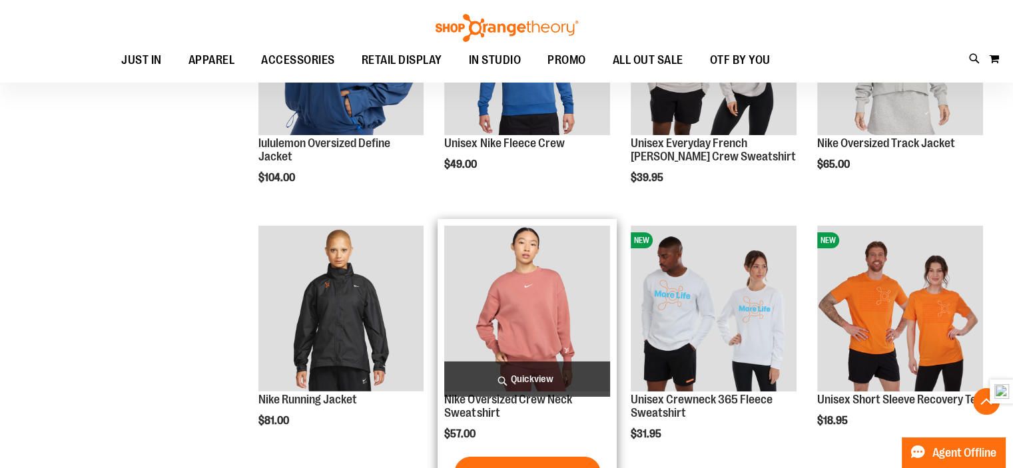
scroll to position [4597, 0]
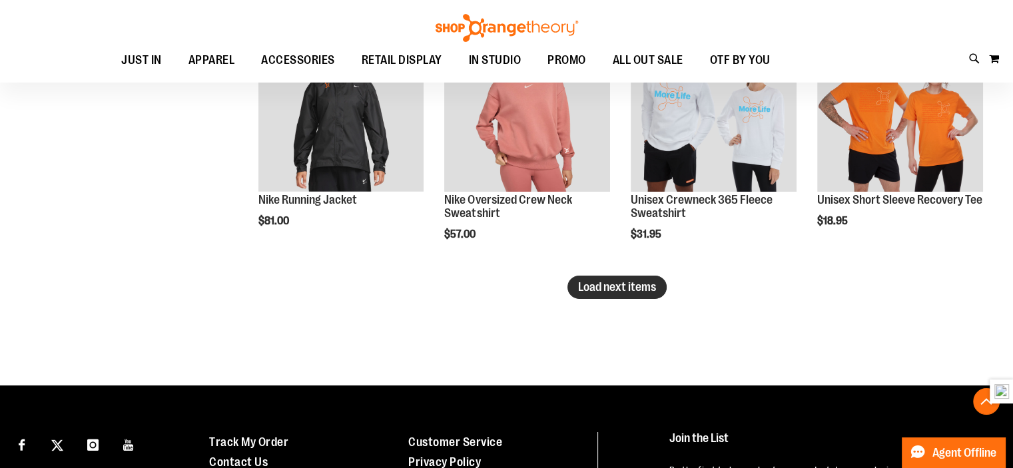
click at [622, 282] on span "Load next items" at bounding box center [617, 286] width 78 height 13
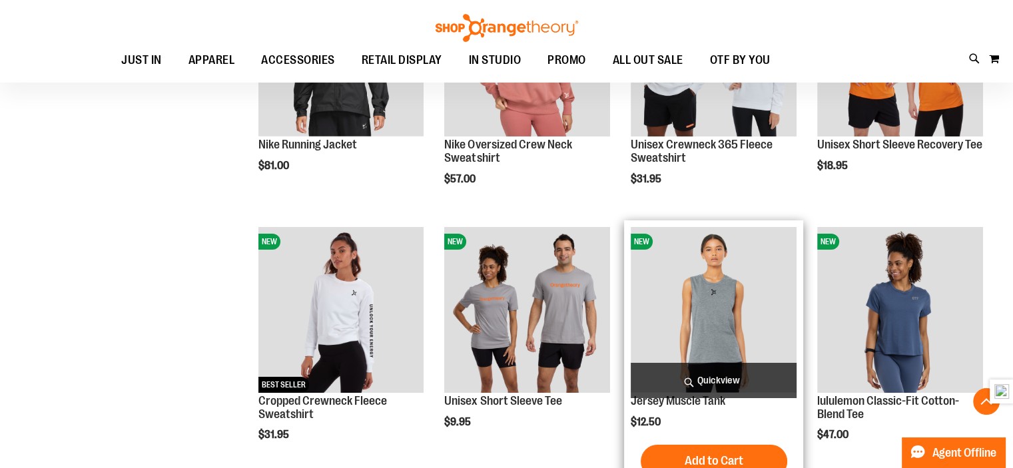
scroll to position [4730, 0]
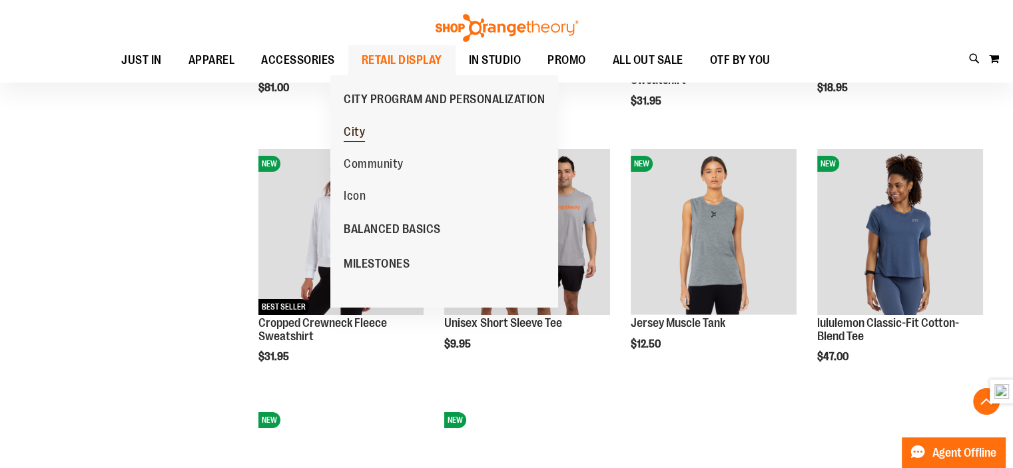
click at [358, 127] on span "City" at bounding box center [354, 133] width 21 height 17
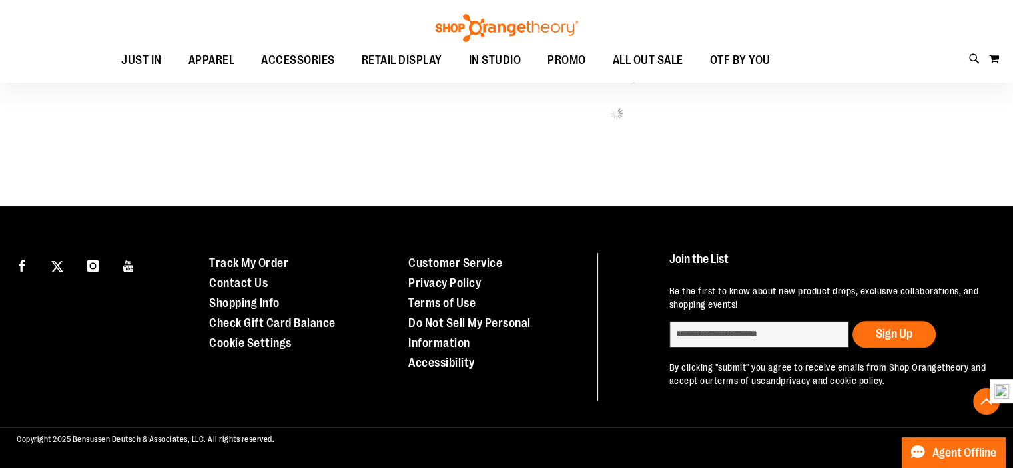
scroll to position [933, 0]
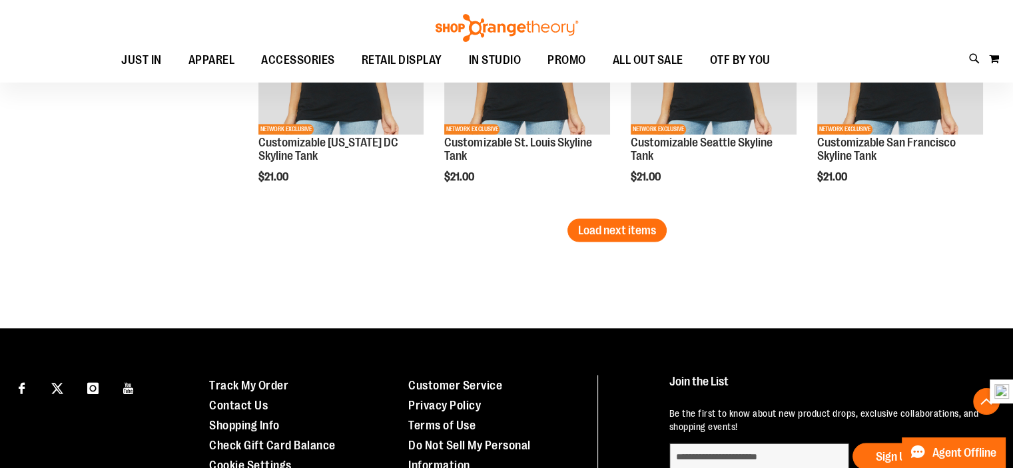
scroll to position [2435, 0]
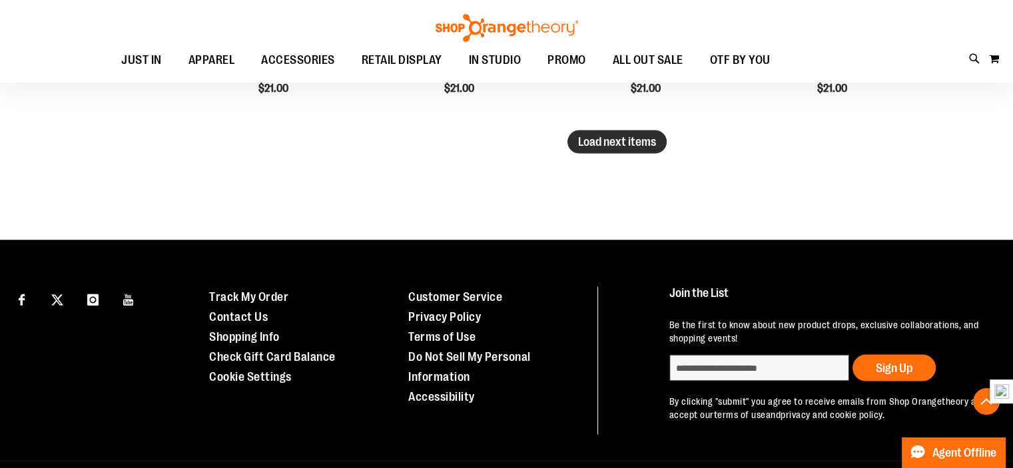
type input "**********"
click at [608, 147] on span "Load next items" at bounding box center [617, 141] width 78 height 13
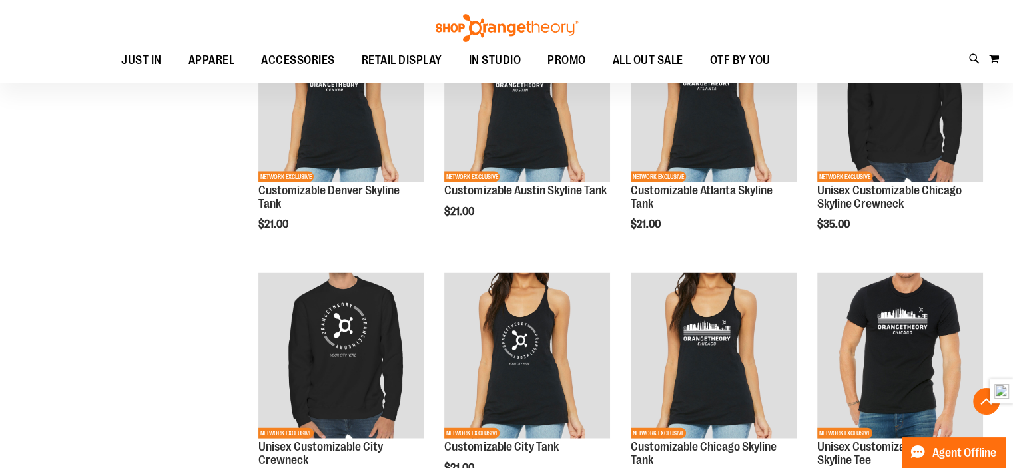
scroll to position [2835, 0]
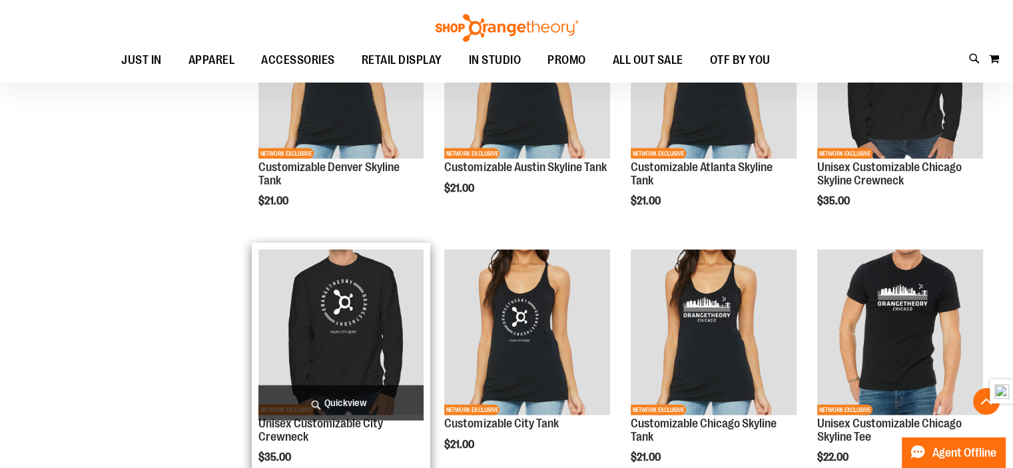
click at [357, 431] on h2 "Unisex Customizable City Crewneck" at bounding box center [342, 431] width 166 height 27
click at [341, 426] on link "Unisex Customizable City Crewneck" at bounding box center [321, 430] width 125 height 27
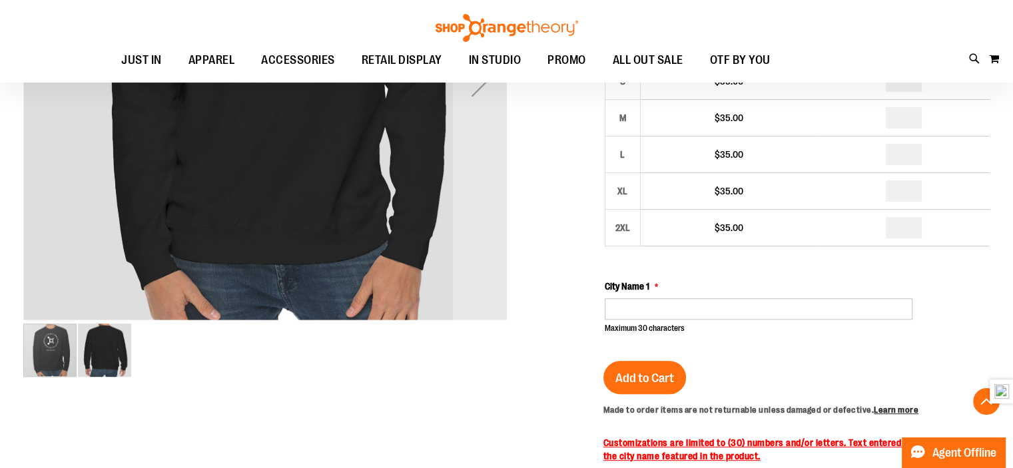
scroll to position [400, 0]
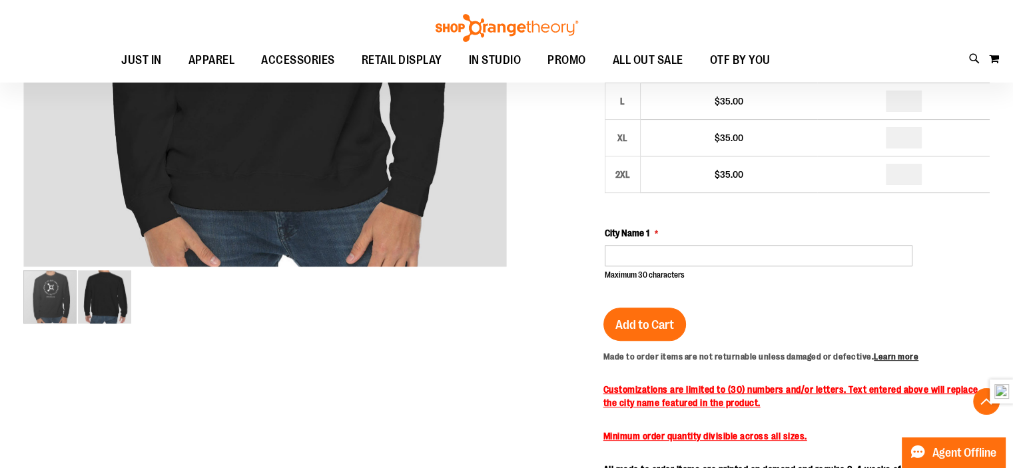
type input "**********"
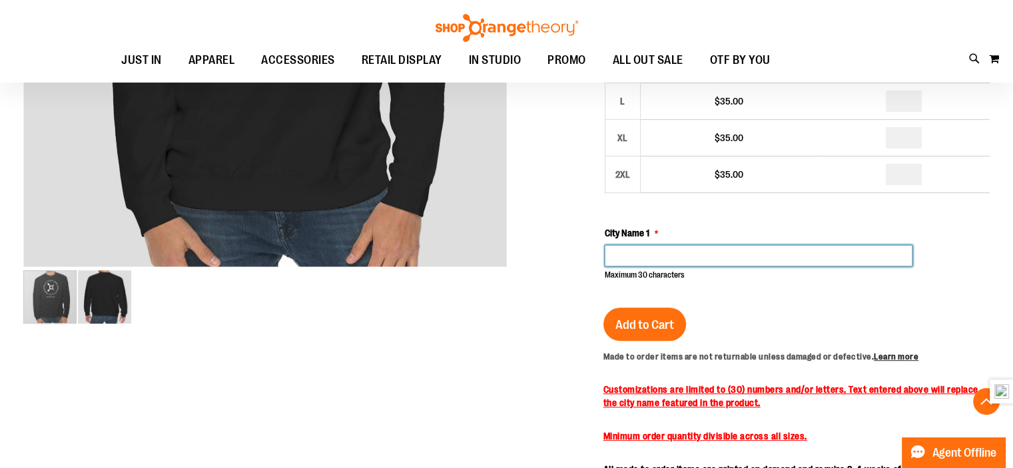
click at [670, 259] on input "City Name 1" at bounding box center [759, 255] width 308 height 21
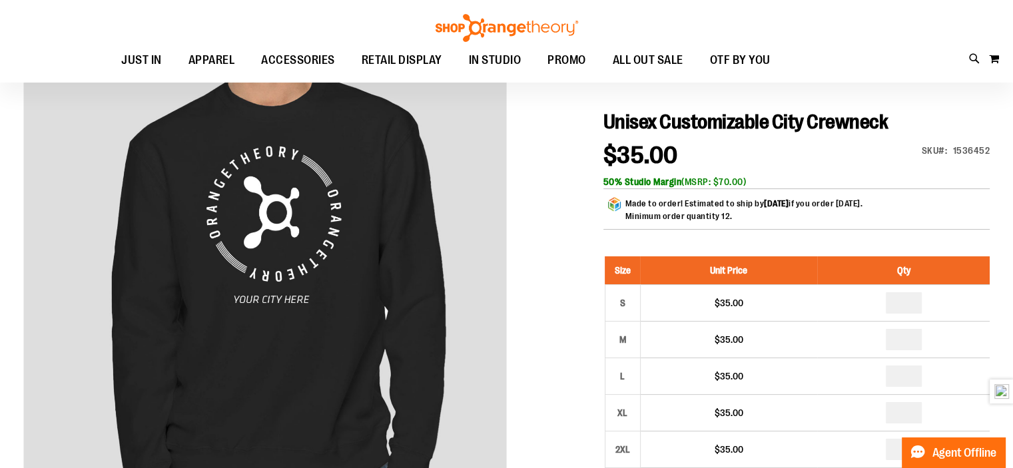
scroll to position [133, 0]
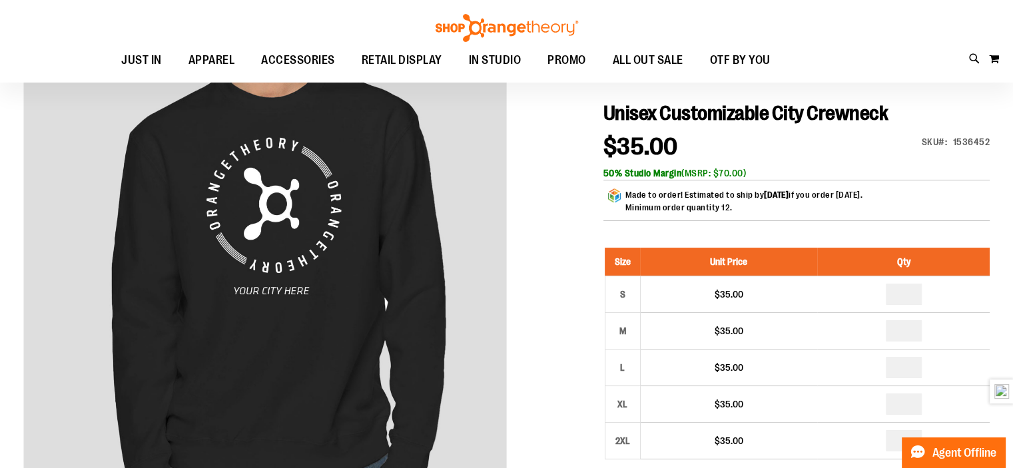
type input "*********"
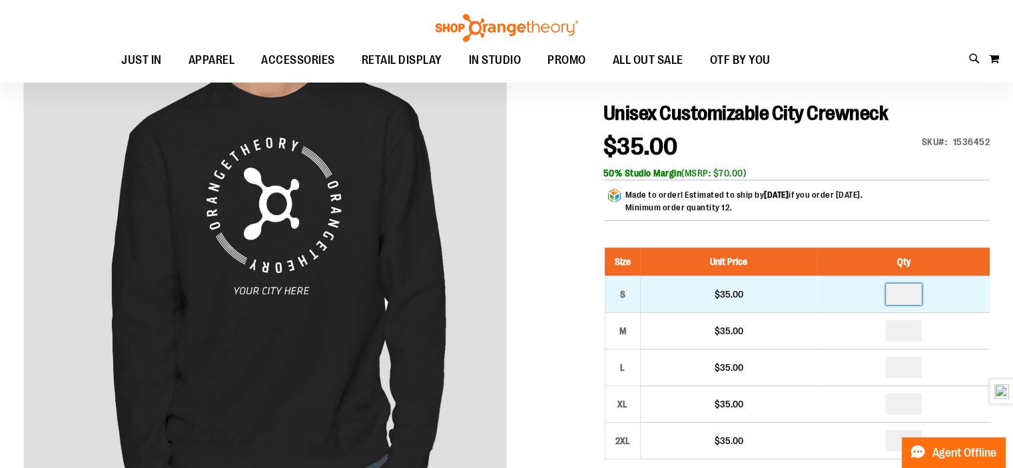
drag, startPoint x: 919, startPoint y: 287, endPoint x: 800, endPoint y: 294, distance: 118.8
click at [800, 294] on tr "S $35.00" at bounding box center [797, 294] width 385 height 37
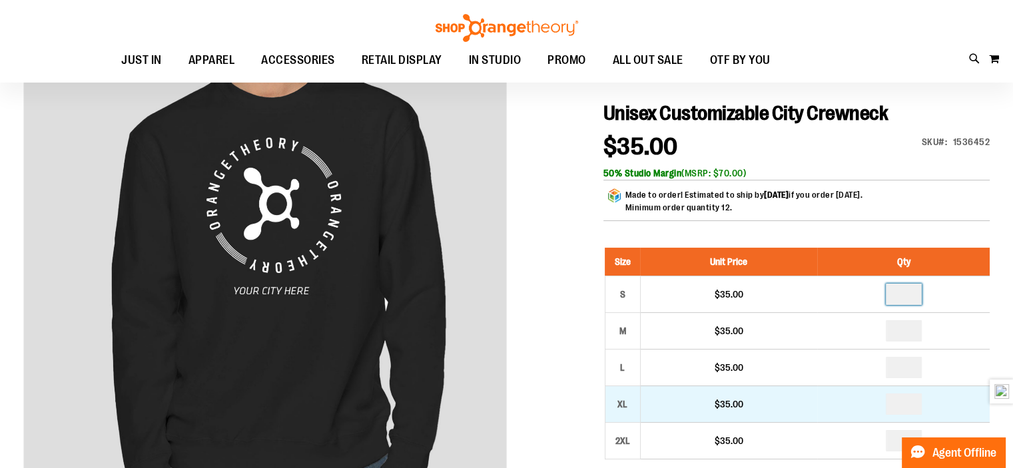
type input "*"
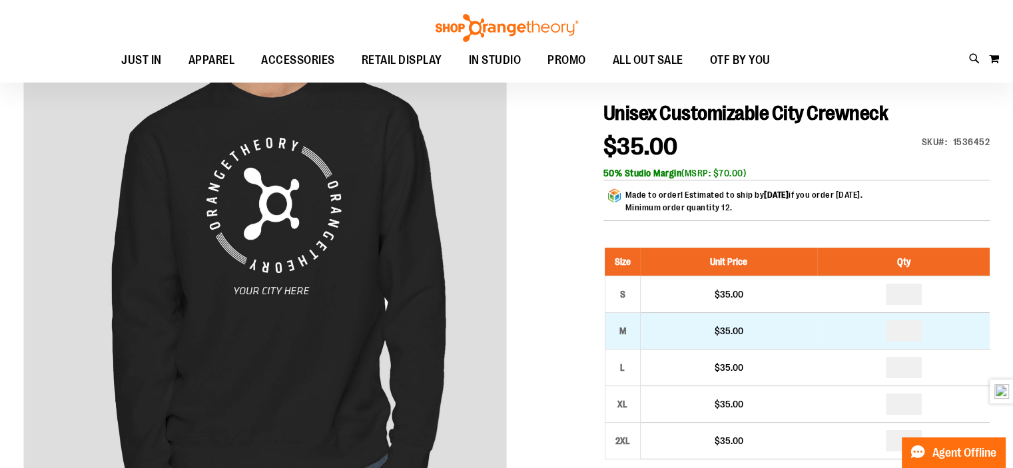
drag, startPoint x: 917, startPoint y: 335, endPoint x: 861, endPoint y: 330, distance: 56.2
type input "**"
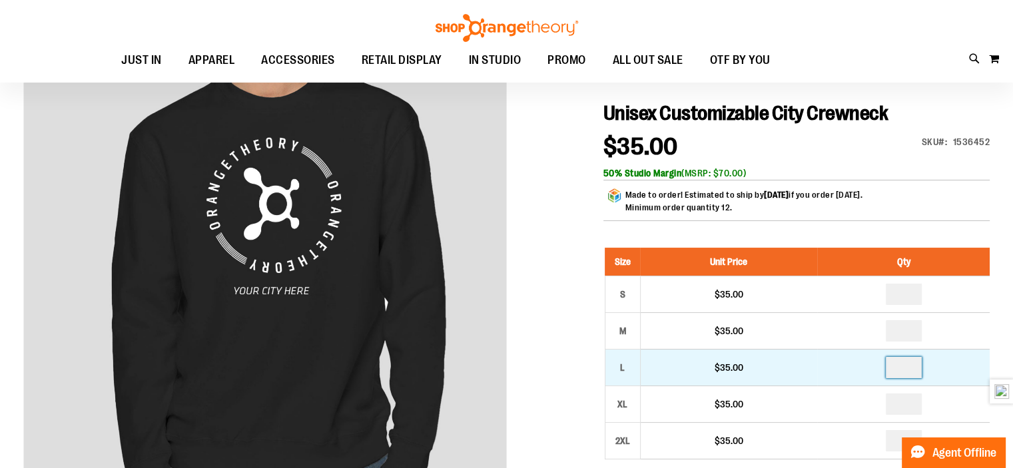
drag, startPoint x: 912, startPoint y: 376, endPoint x: 881, endPoint y: 364, distance: 32.7
click at [881, 364] on td at bounding box center [904, 367] width 173 height 37
type input "*"
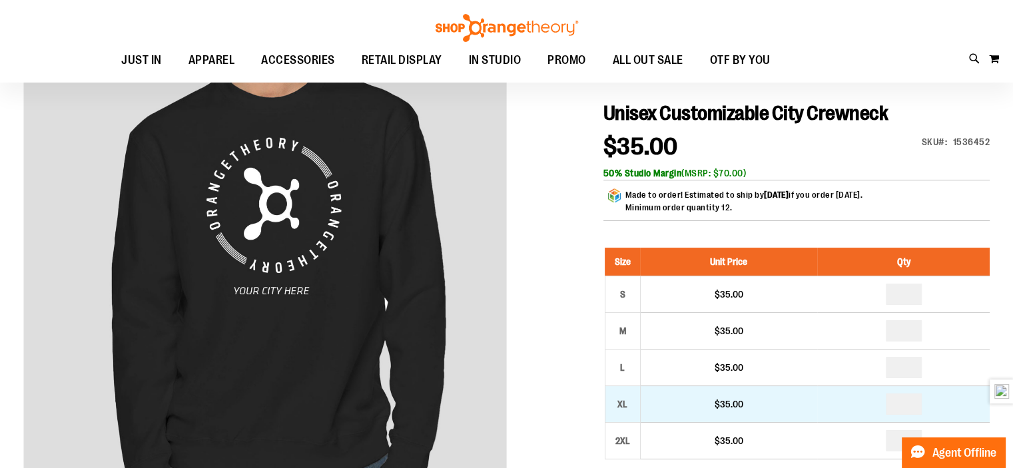
scroll to position [200, 0]
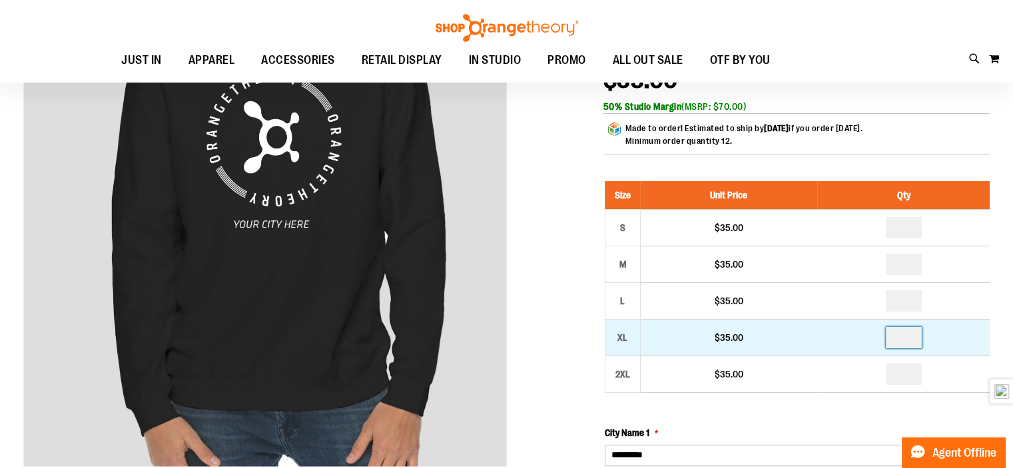
click at [917, 332] on input "number" at bounding box center [904, 337] width 36 height 21
type input "*"
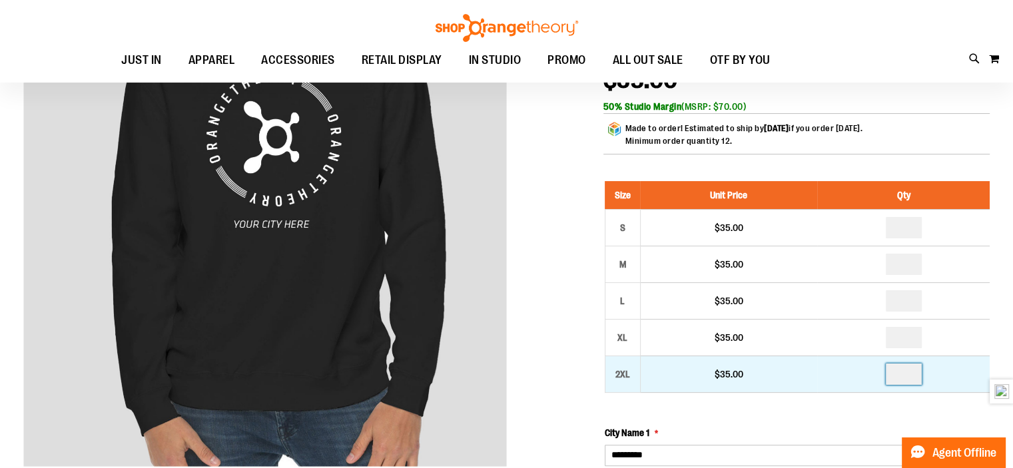
click at [919, 378] on input "number" at bounding box center [904, 374] width 36 height 21
type input "*"
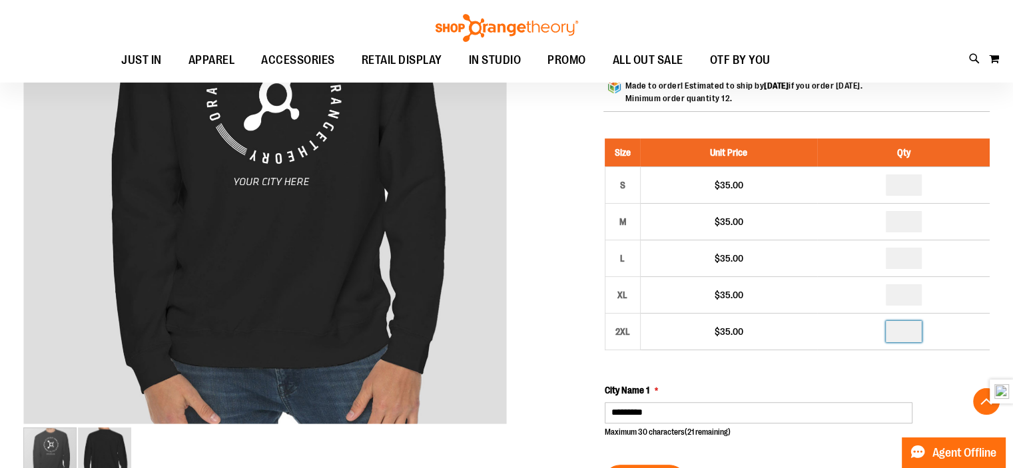
scroll to position [267, 0]
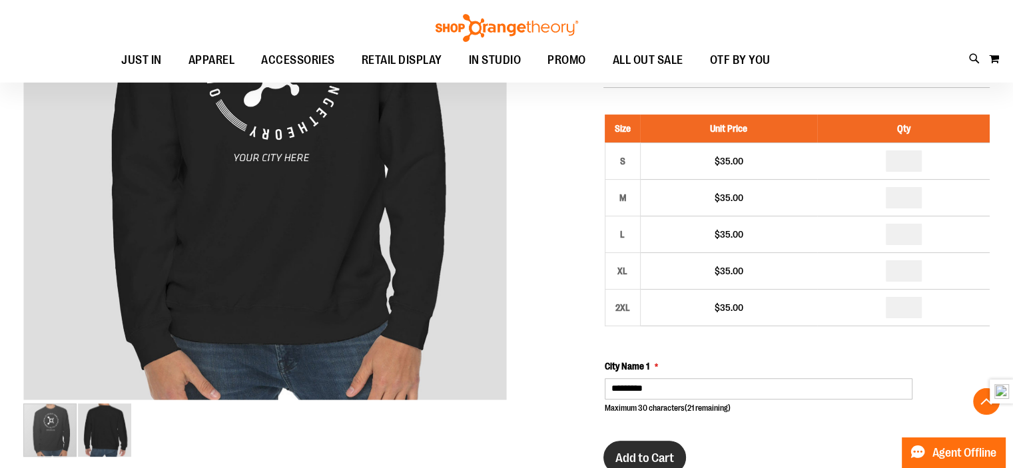
click at [681, 447] on button "Add to Cart" at bounding box center [645, 457] width 83 height 33
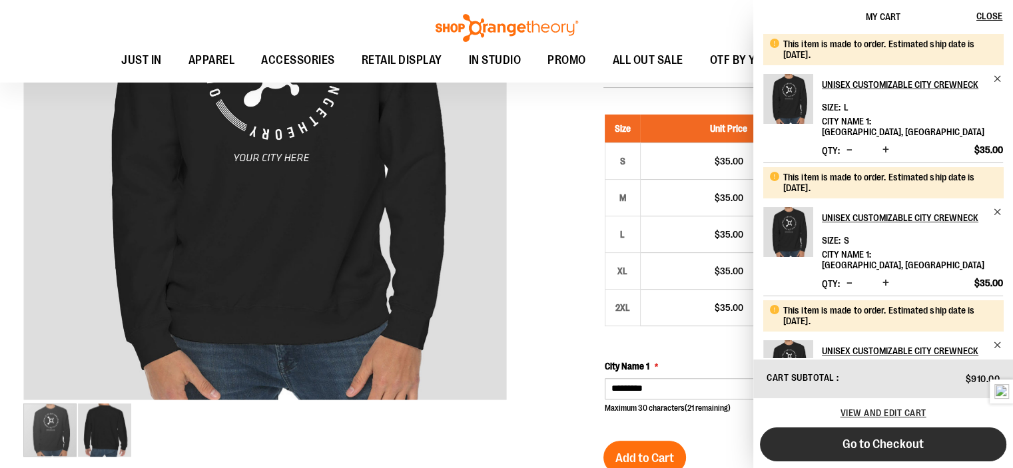
click at [813, 454] on button "Go to Checkout" at bounding box center [883, 445] width 247 height 34
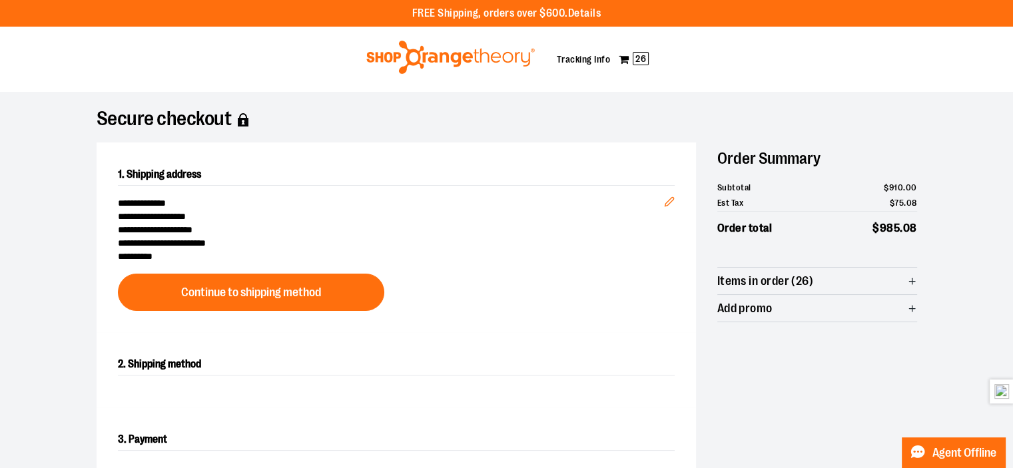
click at [877, 274] on span "Items in order (26)" at bounding box center [818, 281] width 200 height 27
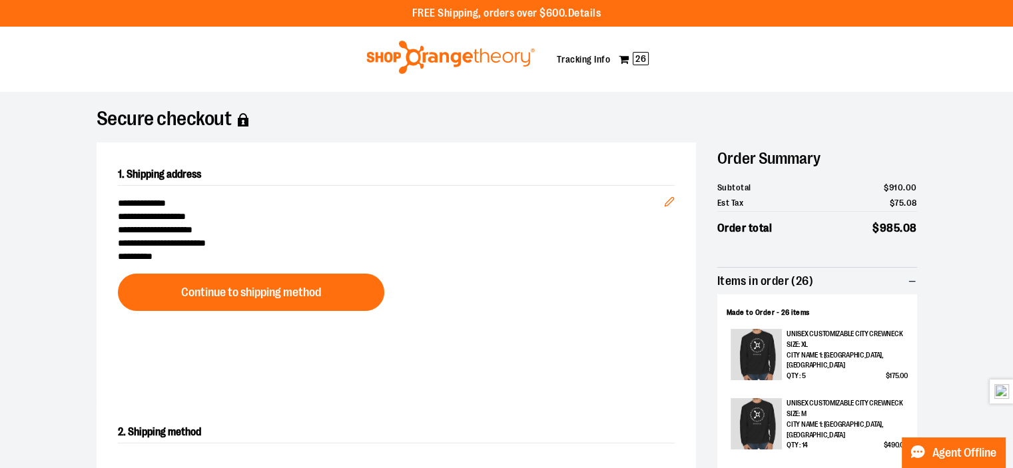
drag, startPoint x: 877, startPoint y: 275, endPoint x: 818, endPoint y: 267, distance: 60.5
click at [877, 275] on span "Items in order (26)" at bounding box center [818, 281] width 200 height 27
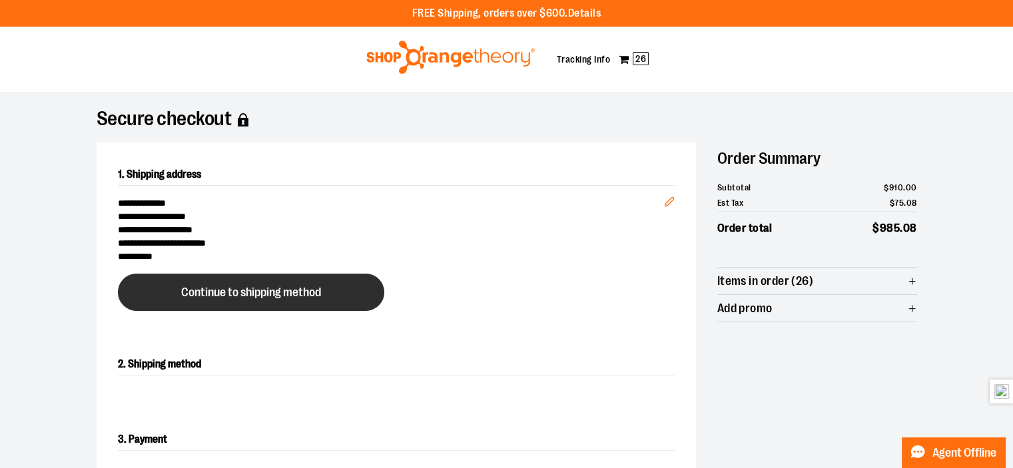
click at [123, 301] on button "Continue to shipping method" at bounding box center [251, 292] width 267 height 37
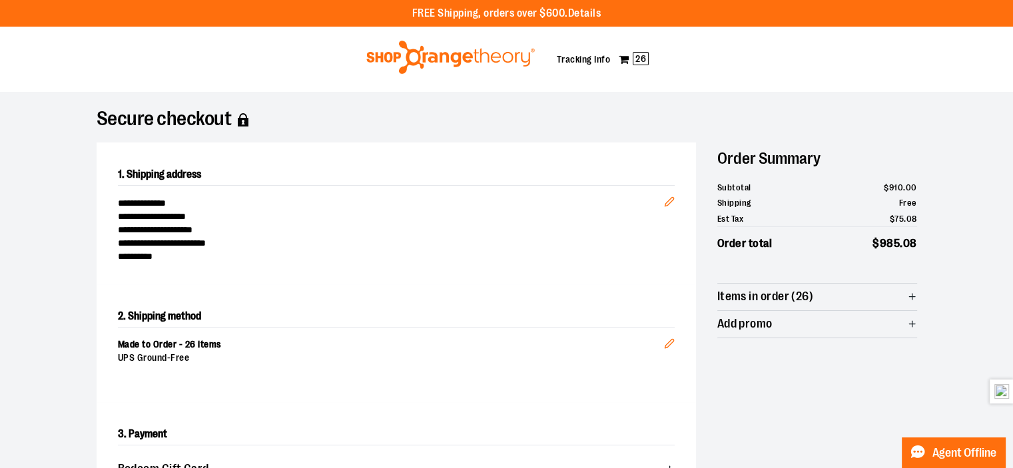
click at [415, 42] on img at bounding box center [450, 57] width 173 height 33
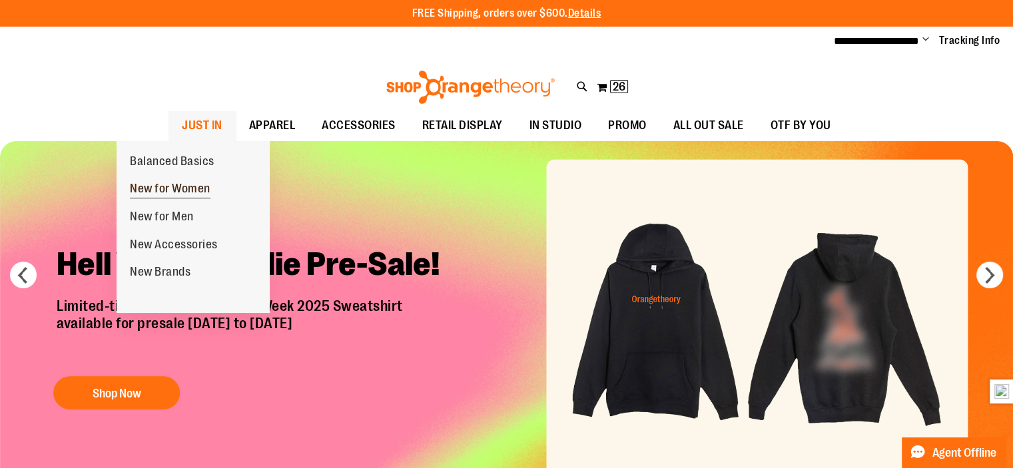
type input "**********"
click at [173, 185] on span "New for Women" at bounding box center [170, 190] width 81 height 17
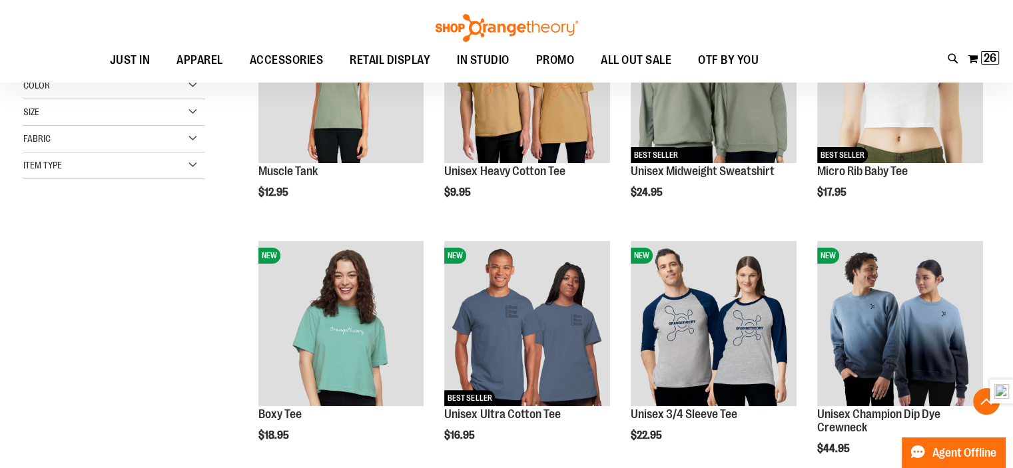
scroll to position [466, 0]
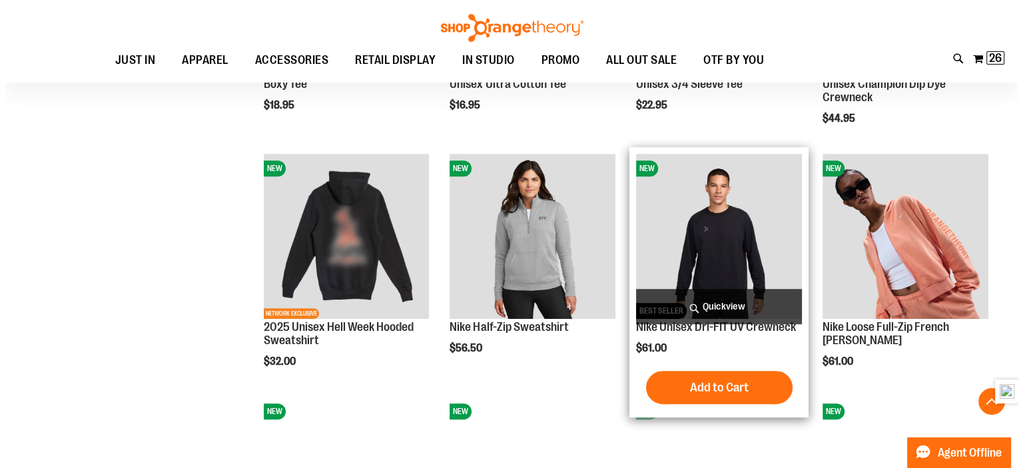
scroll to position [600, 0]
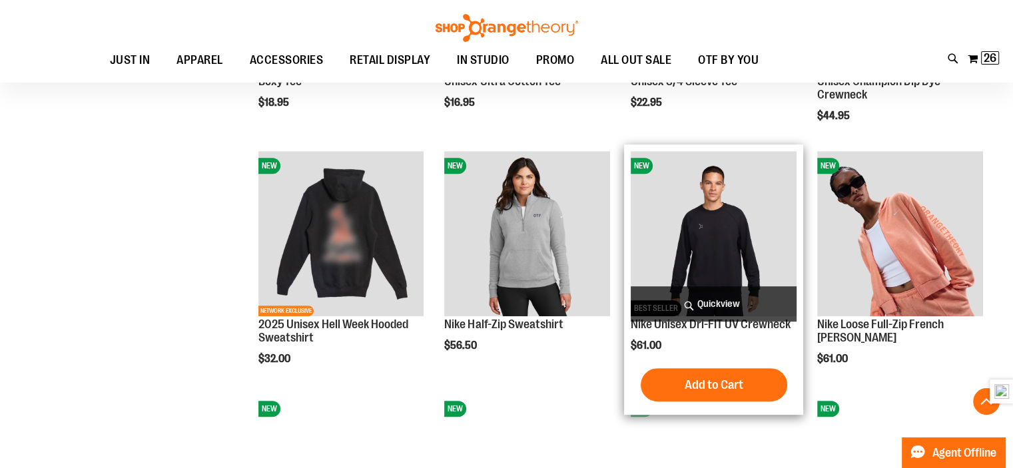
type input "**********"
click at [725, 298] on span "Quickview" at bounding box center [714, 303] width 166 height 35
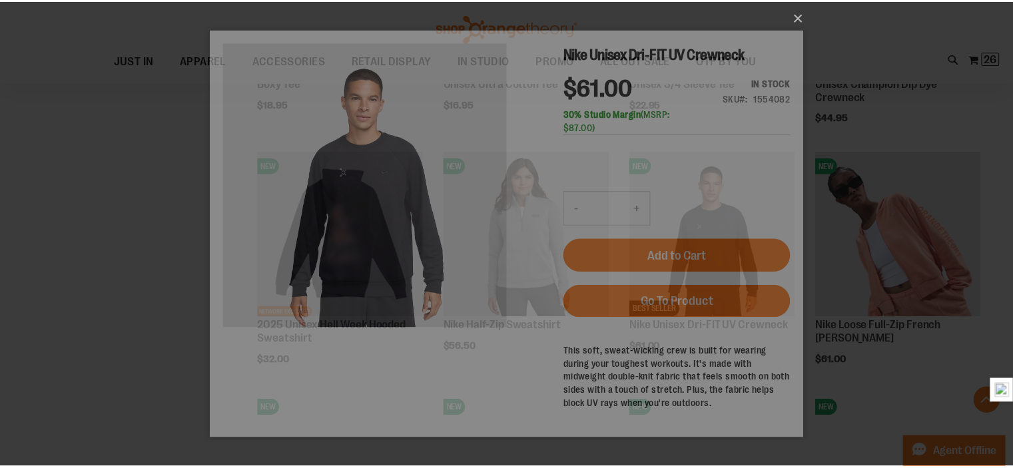
scroll to position [0, 0]
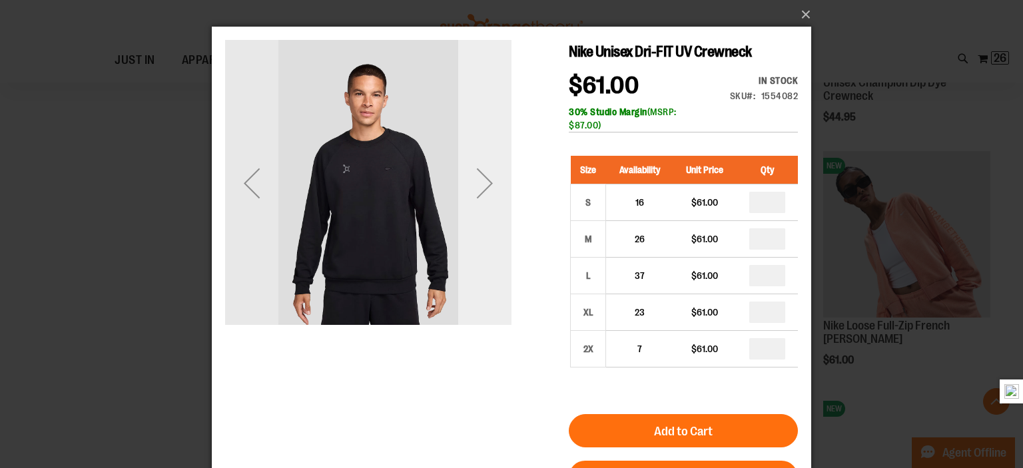
click at [482, 191] on div "Next" at bounding box center [484, 183] width 53 height 53
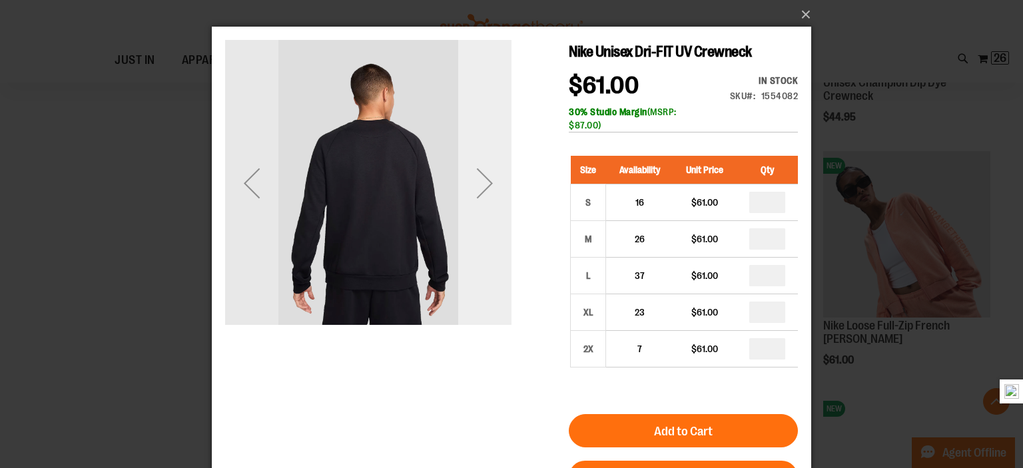
click at [478, 195] on div "Next" at bounding box center [484, 183] width 53 height 53
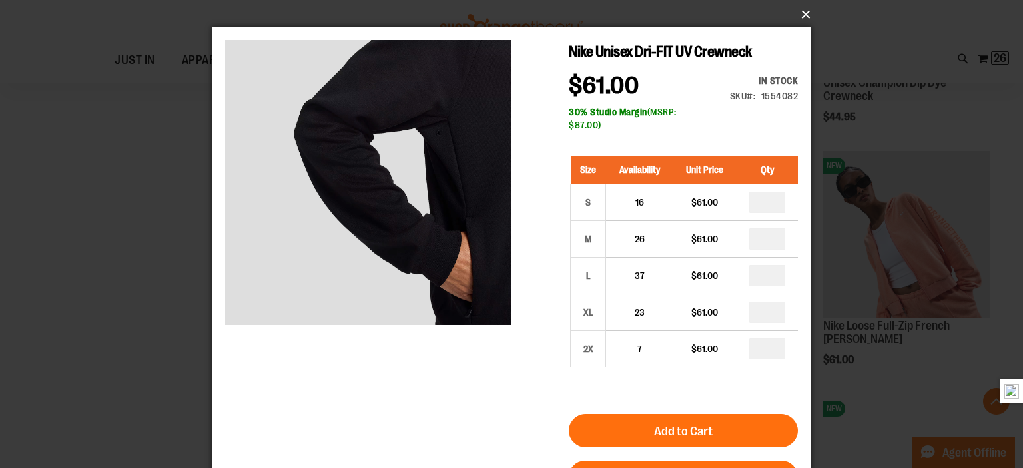
click at [806, 16] on button "×" at bounding box center [516, 14] width 600 height 29
